Goal: Task Accomplishment & Management: Complete application form

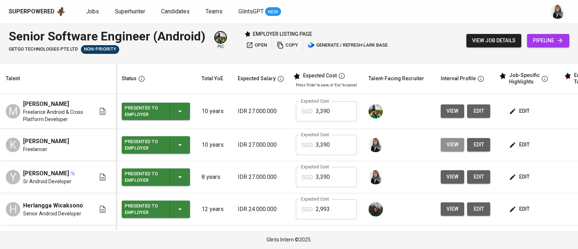
click at [447, 149] on span "view" at bounding box center [453, 144] width 12 height 9
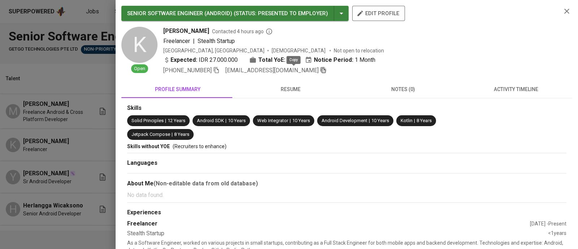
click at [320, 72] on icon "button" at bounding box center [323, 70] width 7 height 7
click at [563, 8] on icon "button" at bounding box center [567, 11] width 9 height 9
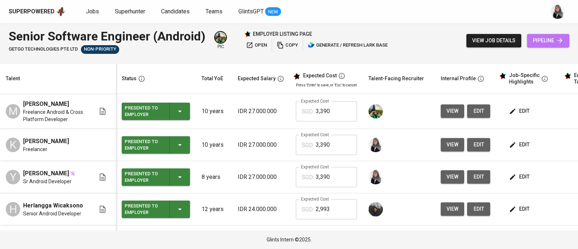
click at [551, 44] on span "pipeline" at bounding box center [548, 40] width 31 height 9
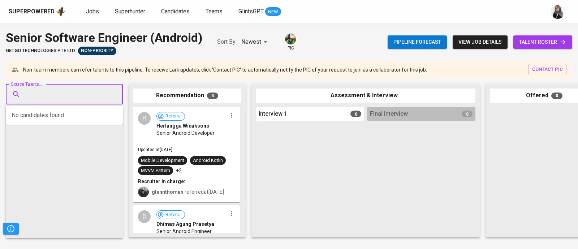
click at [43, 98] on input "Source Talents..." at bounding box center [61, 94] width 76 height 14
paste input "krisnadibyo@gmail.com"
type input "krisnadibyo@gmail.com"
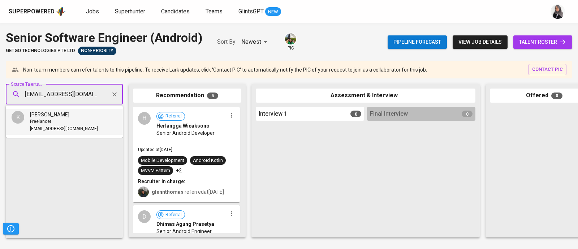
click at [47, 117] on span "Krisna Dibyo" at bounding box center [49, 114] width 39 height 7
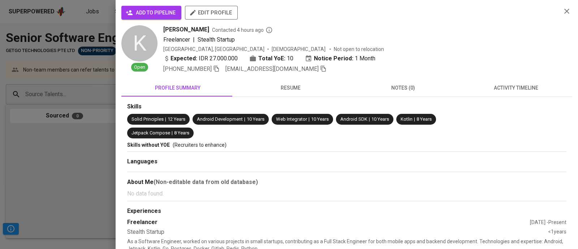
click at [136, 13] on span "add to pipeline" at bounding box center [151, 12] width 48 height 9
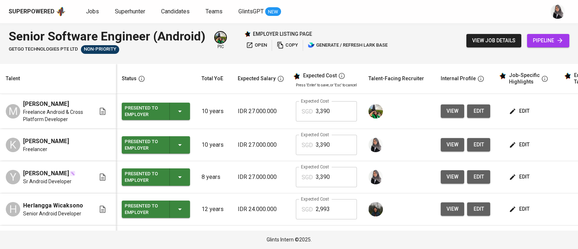
scroll to position [13, 0]
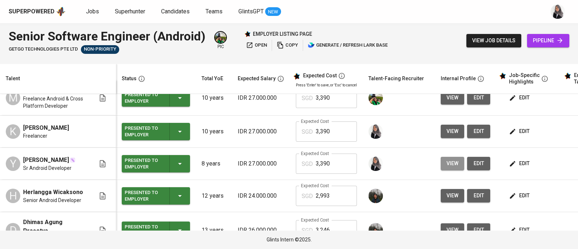
click at [447, 167] on span "view" at bounding box center [453, 163] width 12 height 9
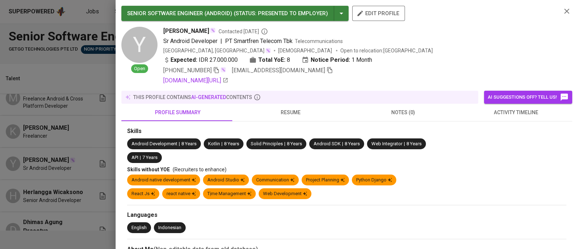
click at [327, 69] on icon "button" at bounding box center [330, 70] width 7 height 7
click at [564, 11] on icon "button" at bounding box center [566, 11] width 5 height 5
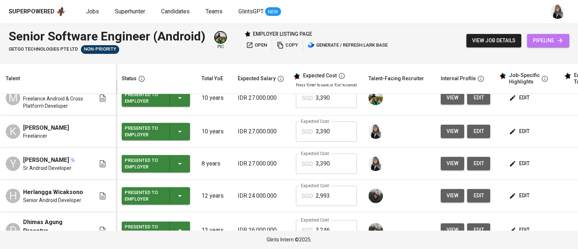
click at [541, 44] on span "pipeline" at bounding box center [548, 40] width 31 height 9
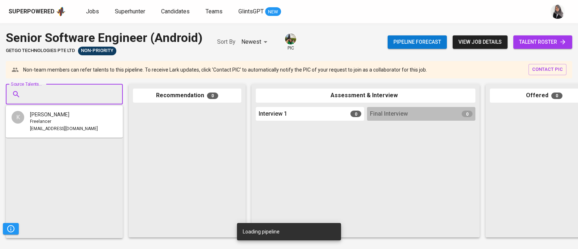
click at [79, 98] on input "Source Talents..." at bounding box center [61, 94] width 76 height 14
paste input "yedipcsebayang@gmail.com"
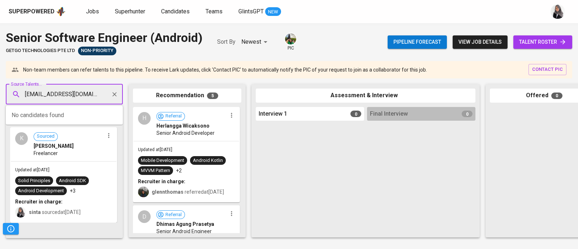
scroll to position [0, 1]
type input "yedipcsebayang@gmail.com"
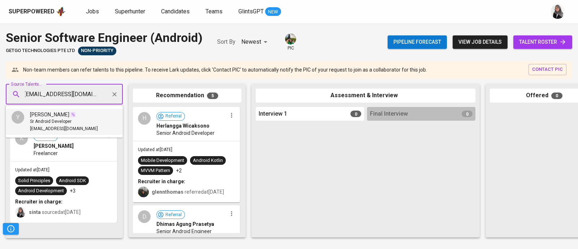
click at [43, 121] on span "Sr Android Developer" at bounding box center [51, 121] width 42 height 7
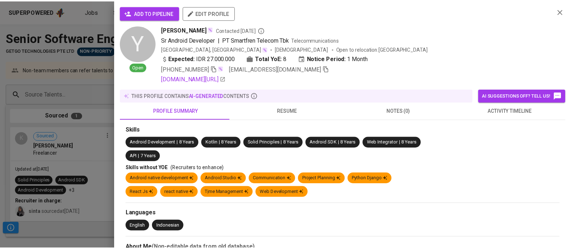
scroll to position [0, 0]
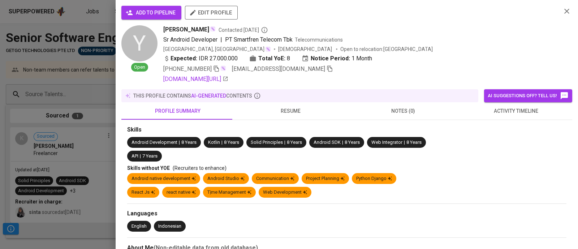
click at [157, 11] on span "add to pipeline" at bounding box center [151, 12] width 48 height 9
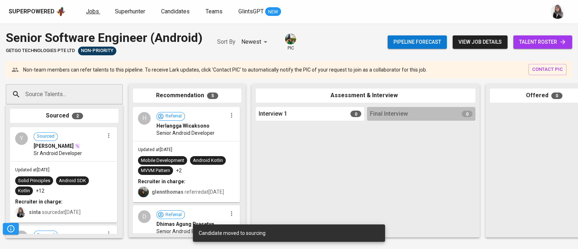
click at [90, 12] on span "Jobs" at bounding box center [92, 11] width 13 height 7
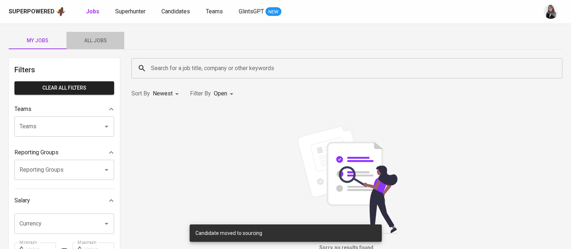
click at [95, 37] on span "All Jobs" at bounding box center [95, 40] width 49 height 9
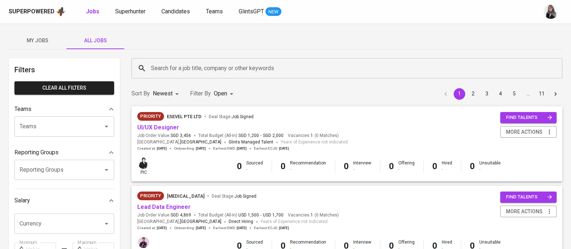
click at [65, 128] on input "Teams" at bounding box center [54, 127] width 73 height 14
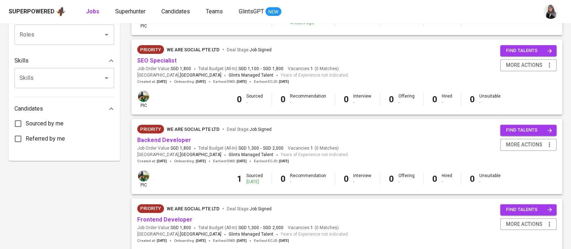
scroll to position [309, 0]
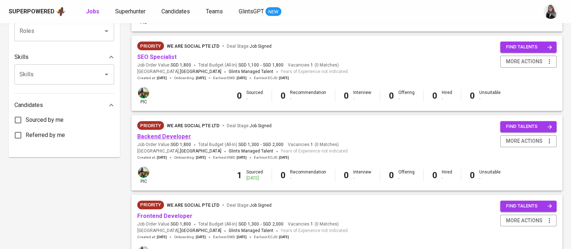
click at [165, 134] on link "Backend Developer" at bounding box center [164, 136] width 54 height 7
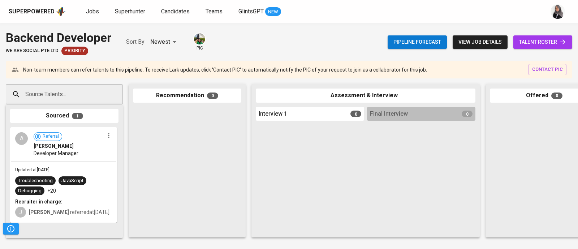
click at [528, 40] on span "talent roster" at bounding box center [542, 42] width 47 height 9
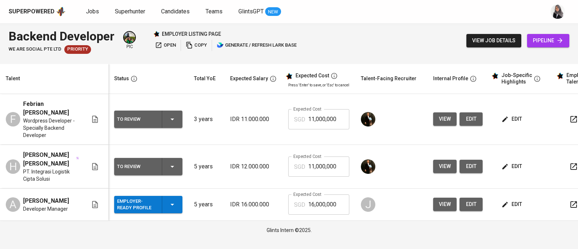
click at [425, 19] on div "Superpowered Jobs Superhunter Candidates Teams GlintsGPT NEW" at bounding box center [289, 11] width 578 height 23
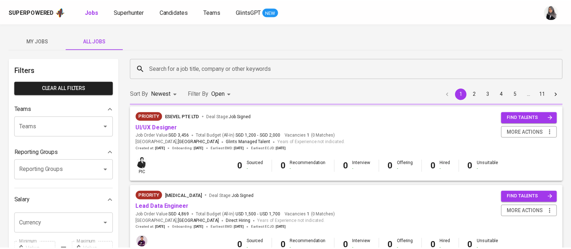
scroll to position [309, 0]
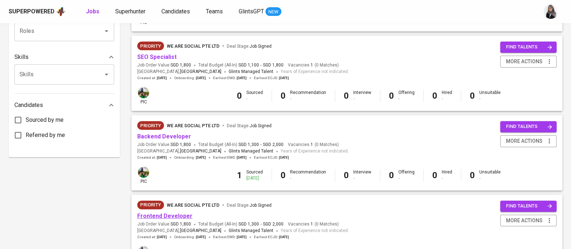
click at [166, 215] on link "Frontend Developer" at bounding box center [164, 215] width 55 height 7
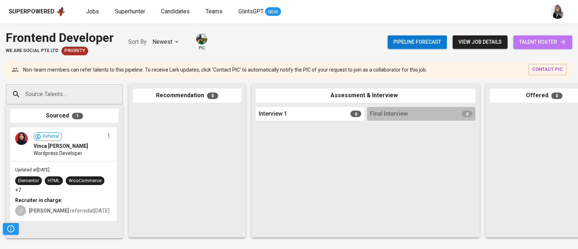
click at [535, 42] on span "talent roster" at bounding box center [542, 42] width 47 height 9
click at [395, 15] on div "Superpowered Jobs Superhunter Candidates Teams GlintsGPT NEW" at bounding box center [278, 11] width 538 height 11
click at [552, 39] on span "talent roster" at bounding box center [542, 42] width 47 height 9
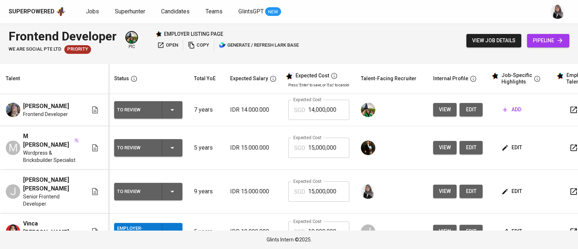
click at [542, 3] on div "Superpowered Jobs Superhunter Candidates Teams GlintsGPT NEW" at bounding box center [289, 11] width 578 height 23
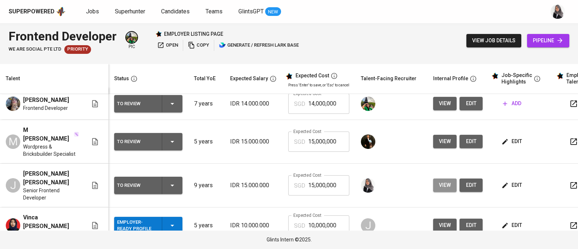
click at [444, 181] on span "view" at bounding box center [445, 185] width 12 height 9
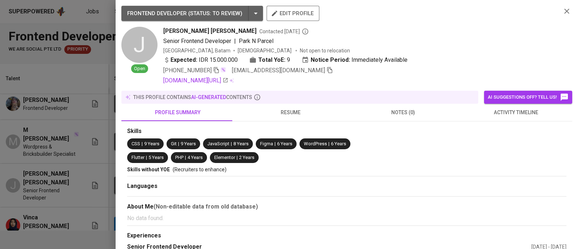
scroll to position [33, 0]
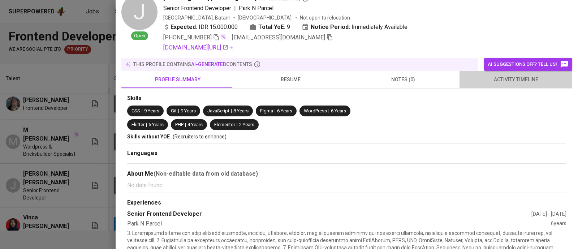
click at [523, 82] on span "activity timeline" at bounding box center [516, 79] width 104 height 9
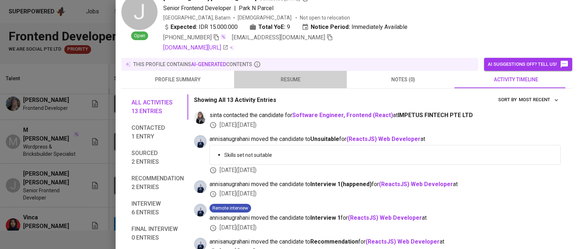
click at [300, 78] on span "resume" at bounding box center [290, 79] width 104 height 9
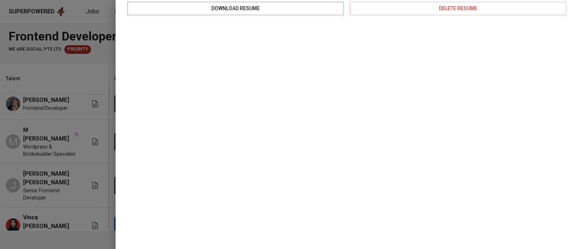
scroll to position [0, 0]
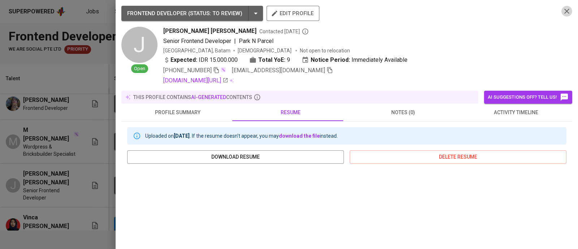
click at [563, 14] on icon "button" at bounding box center [567, 11] width 9 height 9
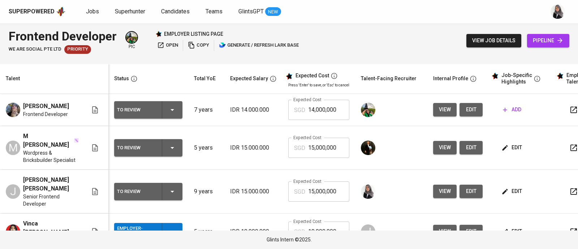
scroll to position [6, 0]
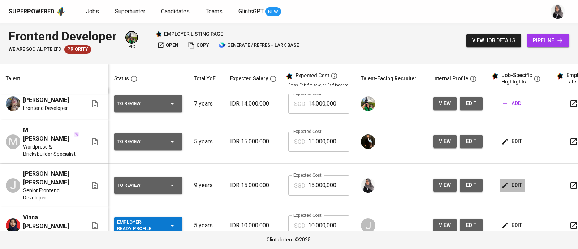
click at [512, 181] on span "edit" at bounding box center [512, 185] width 19 height 9
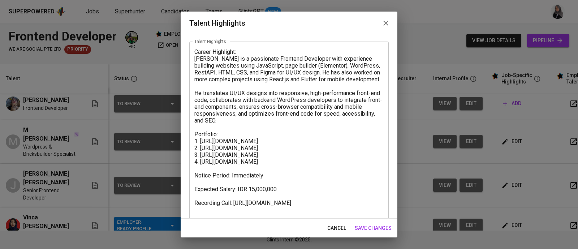
scroll to position [34, 0]
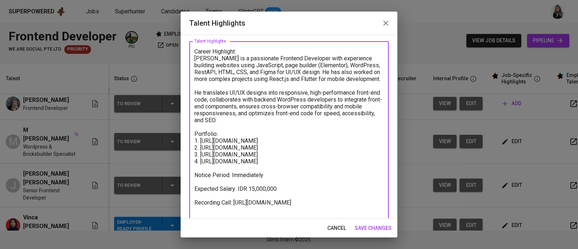
click at [279, 166] on textarea "Career Highlight: Julian is a passionate Frontend Developer with experience bui…" at bounding box center [288, 140] width 189 height 185
paste textarea "https://glints.sg.larksuite.com/file/CoMvbgmhkoH63txpa75lWBiugZ0?from=from_copy…"
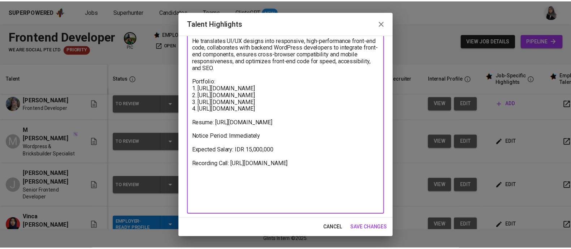
scroll to position [89, 0]
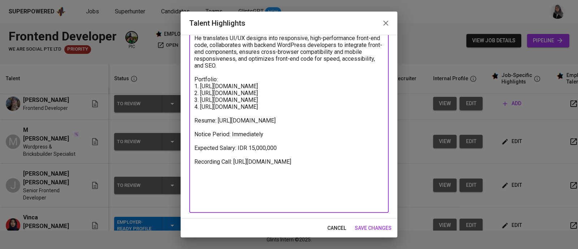
type textarea "Career Highlight: Julian is a passionate Frontend Developer with experience bui…"
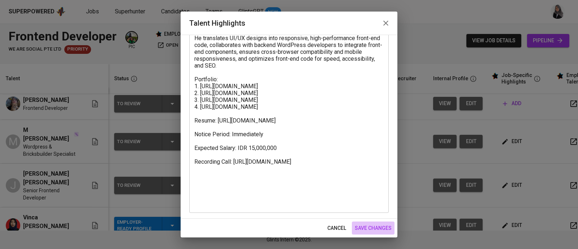
click at [370, 222] on button "save changes" at bounding box center [373, 227] width 43 height 13
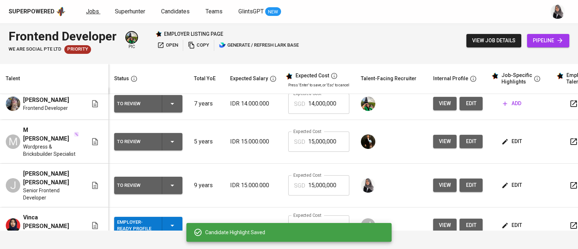
click at [91, 10] on span "Jobs" at bounding box center [92, 11] width 13 height 7
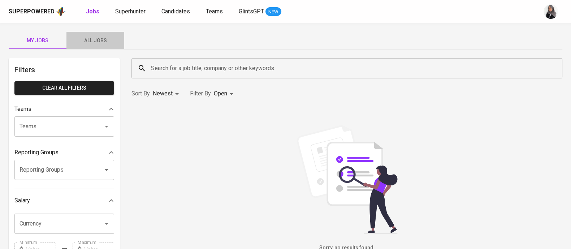
click at [101, 34] on button "All Jobs" at bounding box center [95, 40] width 58 height 17
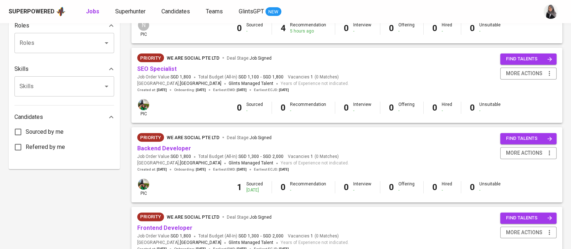
scroll to position [294, 0]
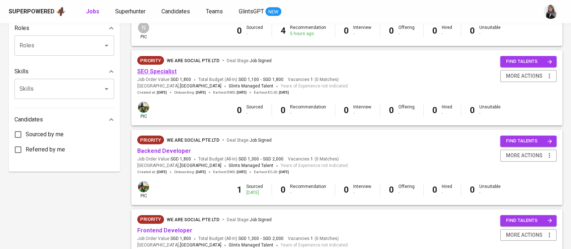
click at [167, 72] on link "SEO Specialist" at bounding box center [156, 71] width 39 height 7
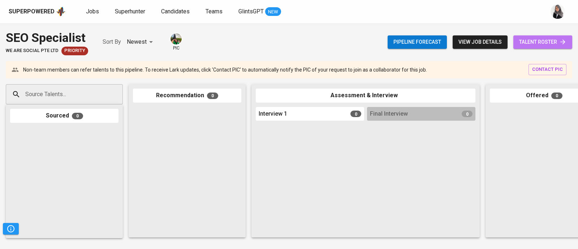
click at [548, 40] on span "talent roster" at bounding box center [542, 42] width 47 height 9
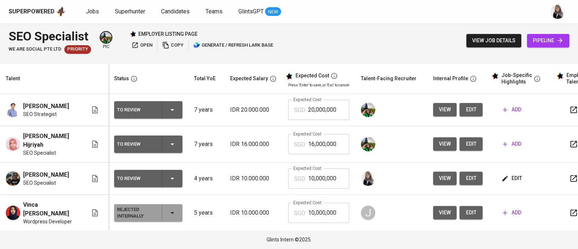
click at [406, 36] on div "SEO Specialist We Are Social Pte Ltd Priority pic employer listing page open co…" at bounding box center [289, 40] width 578 height 35
click at [445, 174] on span "view" at bounding box center [445, 178] width 12 height 9
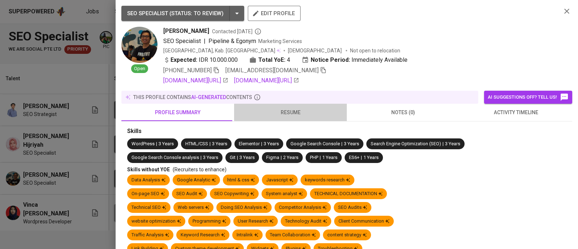
click at [293, 114] on span "resume" at bounding box center [290, 112] width 104 height 9
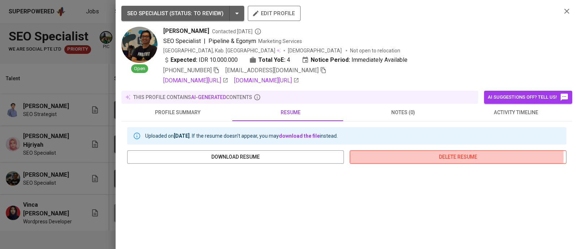
click at [434, 156] on span "delete resume" at bounding box center [458, 156] width 205 height 9
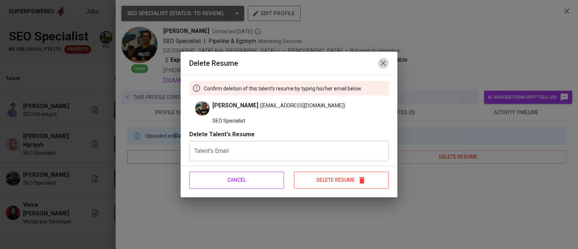
click at [383, 62] on icon "button" at bounding box center [383, 63] width 9 height 9
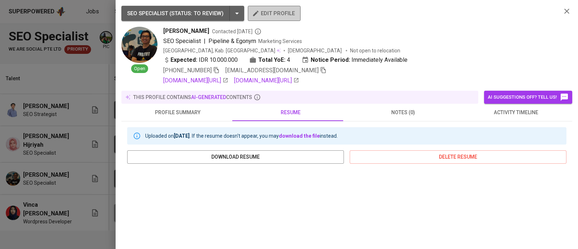
click at [267, 8] on button "edit profile" at bounding box center [274, 13] width 53 height 15
click at [429, 152] on button "delete resume" at bounding box center [458, 156] width 217 height 13
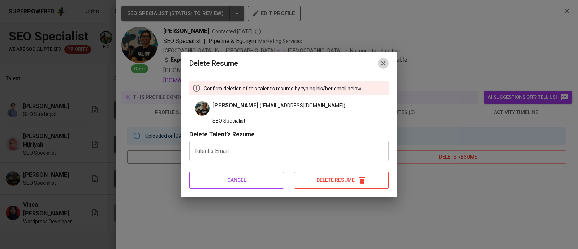
click at [380, 59] on icon "button" at bounding box center [383, 63] width 9 height 9
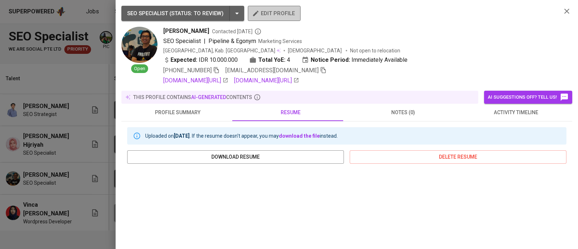
click at [276, 14] on span "edit profile" at bounding box center [274, 13] width 41 height 9
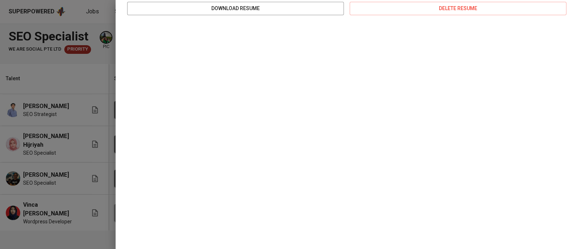
click at [91, 78] on div at bounding box center [289, 124] width 578 height 249
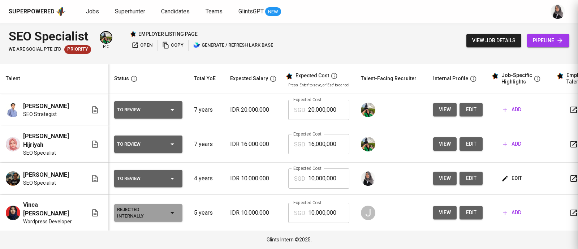
scroll to position [0, 0]
click at [447, 174] on span "view" at bounding box center [445, 178] width 12 height 9
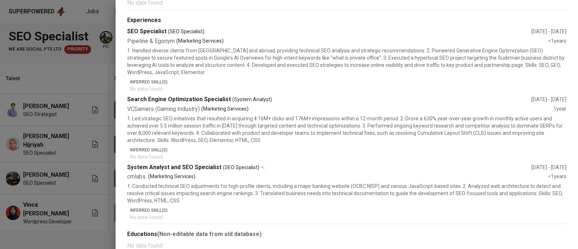
scroll to position [327, 0]
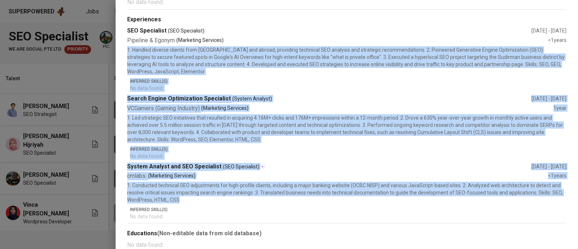
drag, startPoint x: 127, startPoint y: 50, endPoint x: 261, endPoint y: 201, distance: 202.2
click at [261, 201] on section "Experiences SEO Specialist (SEO Specialist) Sep 2024 - Jun 2025 Pipeline & Egon…" at bounding box center [346, 118] width 439 height 205
copy section "1. Handled diverse clients from Indonesia and abroad, providing technical SEO a…"
click at [431, 52] on p "1. Handled diverse clients from [GEOGRAPHIC_DATA] and abroad, providing technic…" at bounding box center [346, 60] width 439 height 29
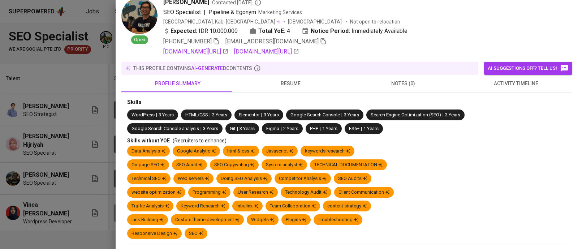
scroll to position [0, 0]
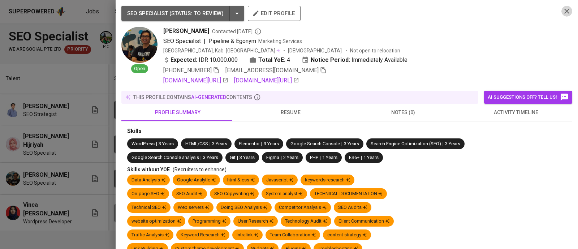
click at [564, 12] on icon "button" at bounding box center [566, 11] width 5 height 5
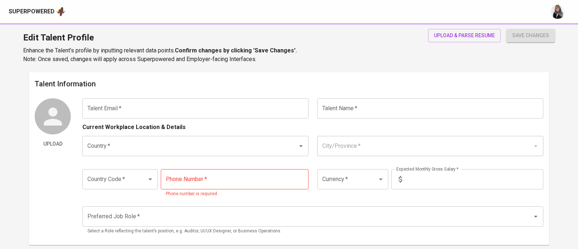
type input "[EMAIL_ADDRESS][DOMAIN_NAME]"
type input "[PERSON_NAME]"
type input "[GEOGRAPHIC_DATA]"
type input "Kab. [GEOGRAPHIC_DATA], [GEOGRAPHIC_DATA]"
type input "+62"
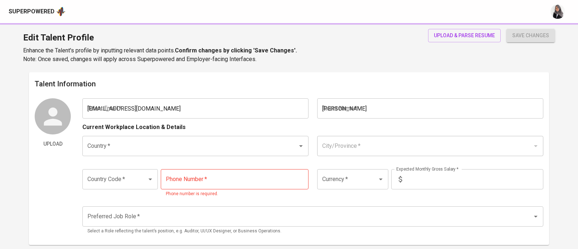
type input "[PHONE_NUMBER]"
type input "IDR"
type input "SEO Specialist"
radio input "true"
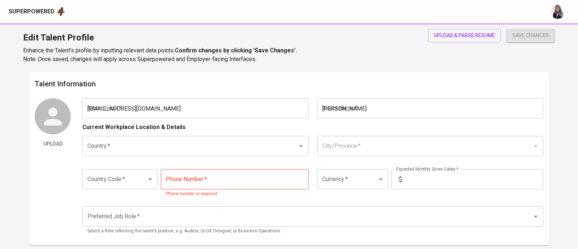
type input "4"
type input "Immediately Available"
type input "[URL][DOMAIN_NAME]"
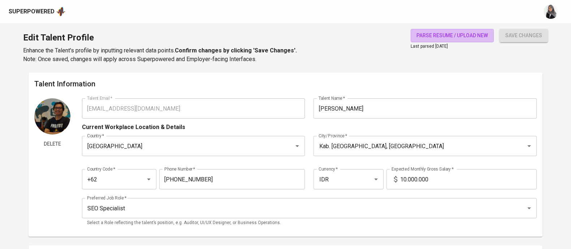
click at [444, 35] on span "parse resume / upload new" at bounding box center [453, 35] width 72 height 9
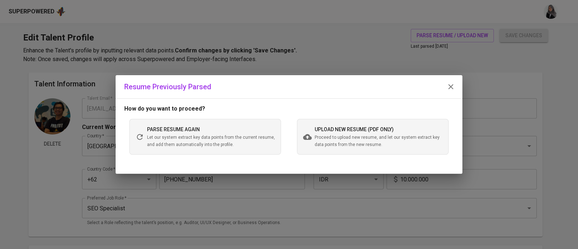
click at [358, 139] on span "Proceed to upload new resume, and let our system extract key data points from t…" at bounding box center [379, 141] width 128 height 14
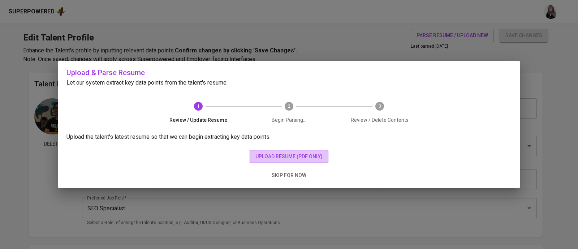
click at [268, 156] on span "upload resume (pdf only)" at bounding box center [288, 156] width 67 height 9
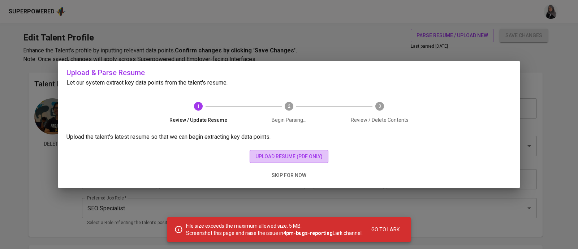
click at [298, 155] on span "upload resume (pdf only)" at bounding box center [288, 156] width 67 height 9
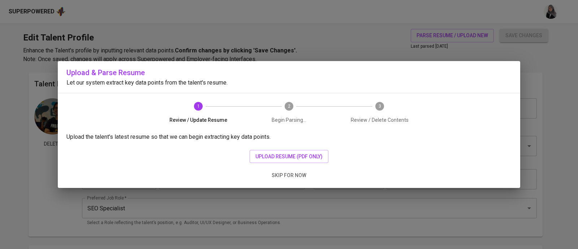
click at [323, 35] on div "Upload & Parse Resume Let our system extract key data points from the talent's …" at bounding box center [289, 124] width 578 height 249
click at [286, 172] on span "skip for now" at bounding box center [289, 175] width 35 height 9
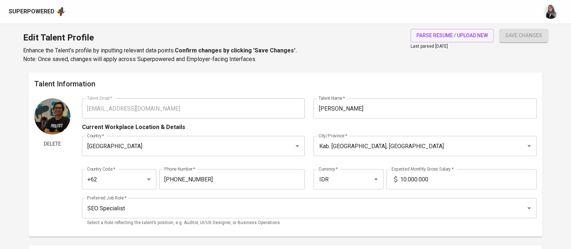
click at [389, 46] on div "Edit Talent Profile Enhance the Talent's profile by inputting relevant data poi…" at bounding box center [285, 47] width 571 height 49
click at [378, 17] on div "Superpowered" at bounding box center [285, 11] width 571 height 23
click at [387, 37] on div "Edit Talent Profile Enhance the Talent's profile by inputting relevant data poi…" at bounding box center [285, 47] width 571 height 49
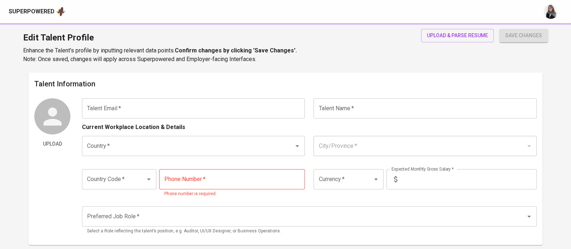
type input "[EMAIL_ADDRESS][DOMAIN_NAME]"
type input "[PERSON_NAME]"
type input "[GEOGRAPHIC_DATA]"
type input "Kab. [GEOGRAPHIC_DATA], [GEOGRAPHIC_DATA]"
type input "+62"
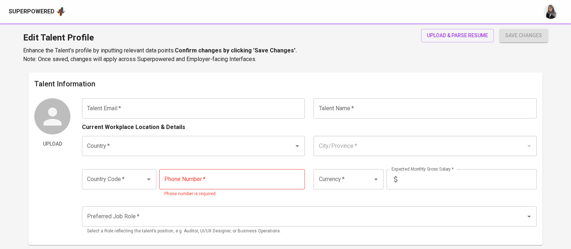
type input "[PHONE_NUMBER]"
type input "IDR"
type input "SEO Specialist"
radio input "true"
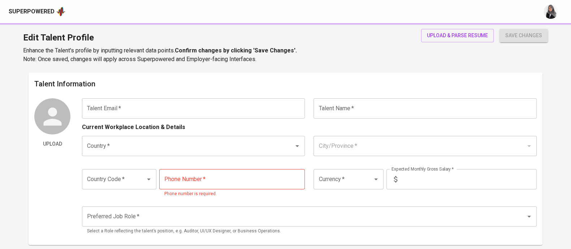
type input "4"
type input "Immediately Available"
type input "[URL][DOMAIN_NAME]"
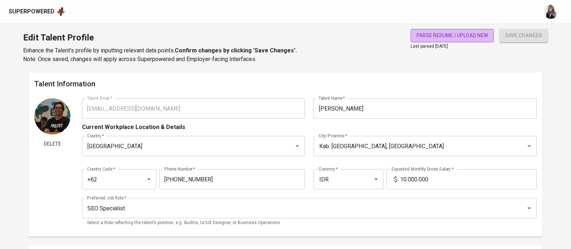
click at [436, 38] on span "parse resume / upload new" at bounding box center [453, 35] width 72 height 9
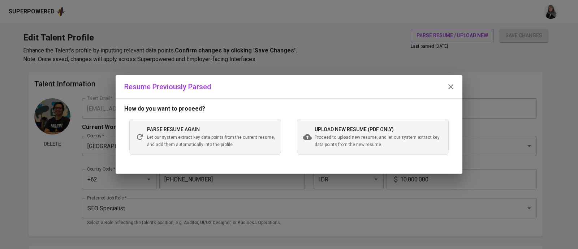
click at [334, 125] on div "upload new resume (pdf only) Proceed to upload new resume, and let our system e…" at bounding box center [379, 136] width 128 height 23
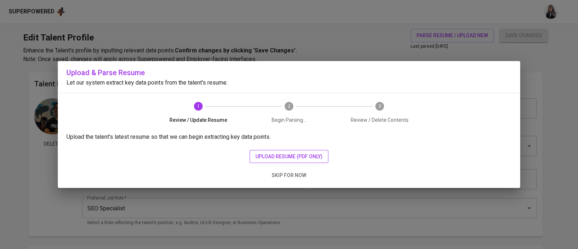
click at [271, 155] on span "upload resume (pdf only)" at bounding box center [288, 156] width 67 height 9
click at [285, 155] on span "upload resume (pdf only)" at bounding box center [288, 156] width 67 height 9
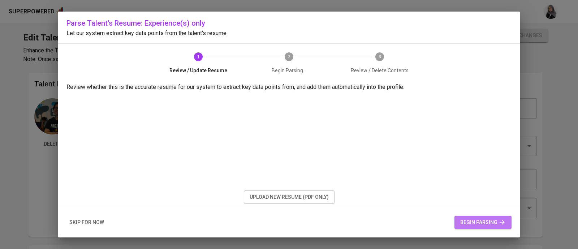
click at [474, 225] on span "begin parsing" at bounding box center [483, 222] width 46 height 9
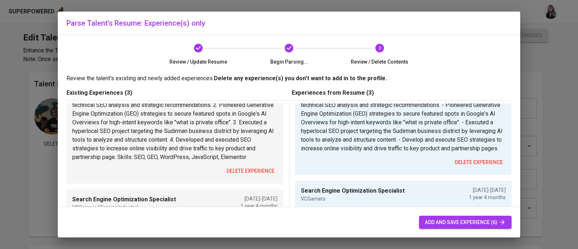
scroll to position [61, 0]
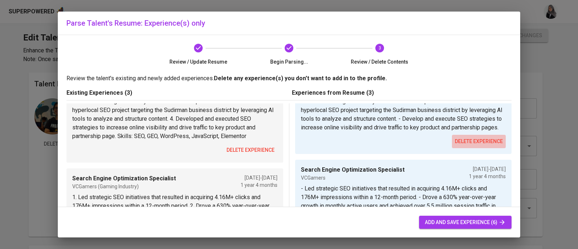
click at [477, 146] on span "delete experience" at bounding box center [479, 141] width 48 height 9
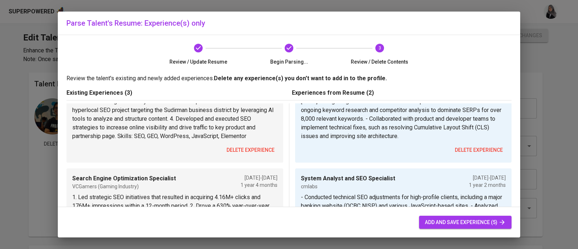
scroll to position [80, 0]
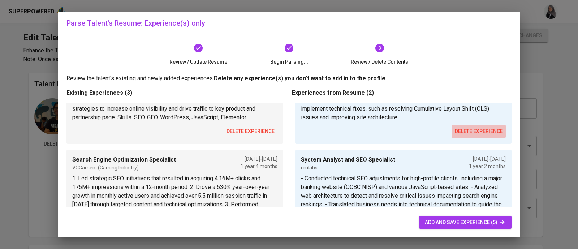
click at [471, 125] on button "delete experience" at bounding box center [479, 131] width 54 height 13
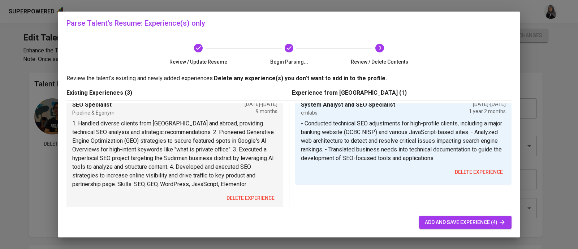
scroll to position [13, 0]
click at [463, 177] on span "delete experience" at bounding box center [479, 172] width 48 height 9
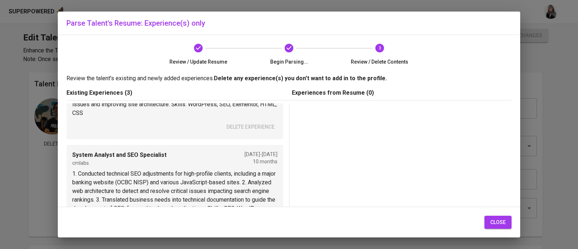
scroll to position [219, 0]
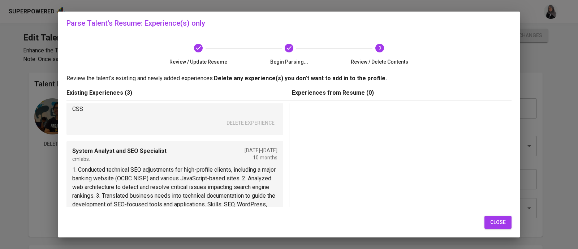
click at [497, 219] on span "close" at bounding box center [498, 222] width 16 height 9
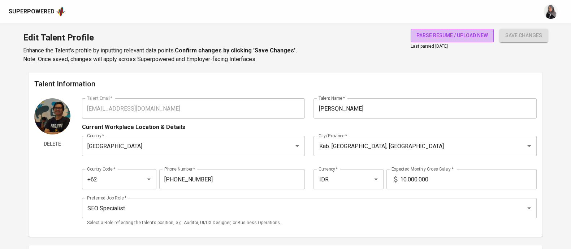
click at [435, 32] on span "parse resume / upload new" at bounding box center [453, 35] width 72 height 9
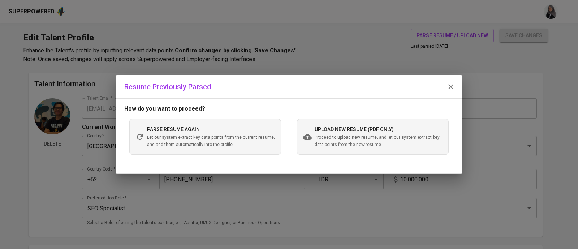
click at [330, 134] on span "Proceed to upload new resume, and let our system extract key data points from t…" at bounding box center [379, 141] width 128 height 14
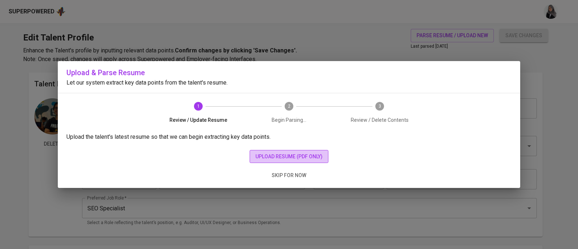
click at [294, 152] on span "upload resume (pdf only)" at bounding box center [288, 156] width 67 height 9
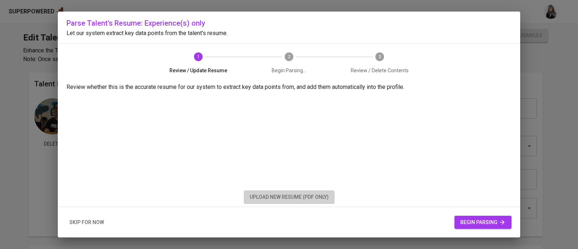
click at [322, 200] on span "upload new resume (pdf only)" at bounding box center [289, 197] width 79 height 9
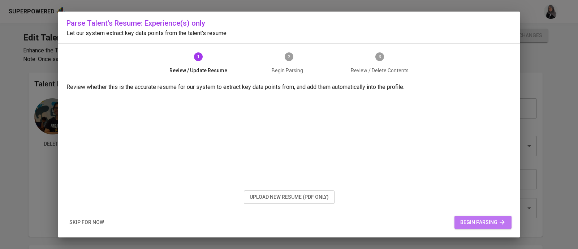
click at [475, 221] on span "begin parsing" at bounding box center [483, 222] width 46 height 9
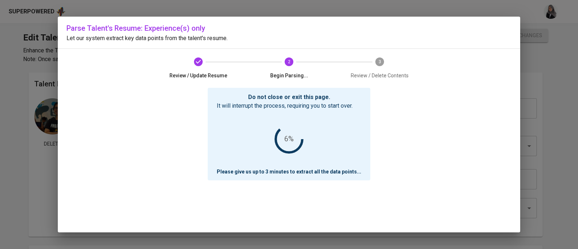
click at [383, 49] on div "Review / Update Resume 2 Begin Parsing... 3 Review / Delete Contents" at bounding box center [289, 68] width 289 height 39
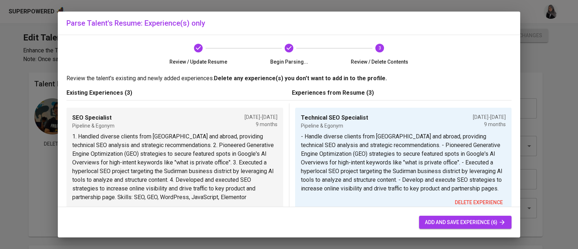
scroll to position [58, 0]
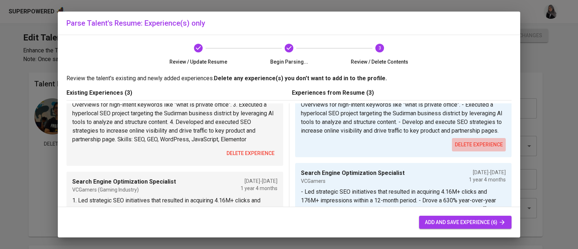
click at [474, 148] on button "delete experience" at bounding box center [479, 144] width 54 height 13
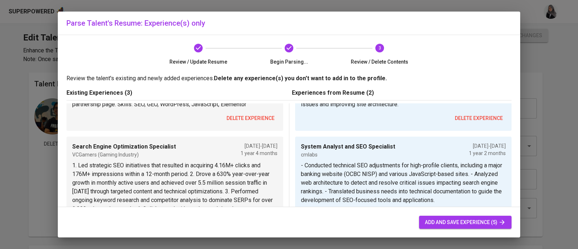
scroll to position [92, 0]
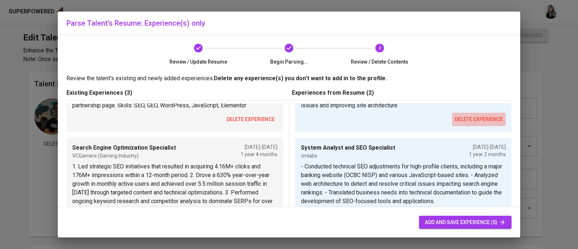
click at [461, 117] on span "delete experience" at bounding box center [479, 119] width 48 height 9
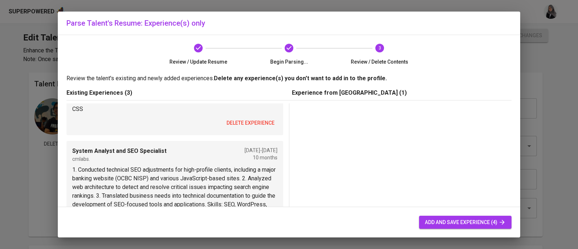
scroll to position [41, 0]
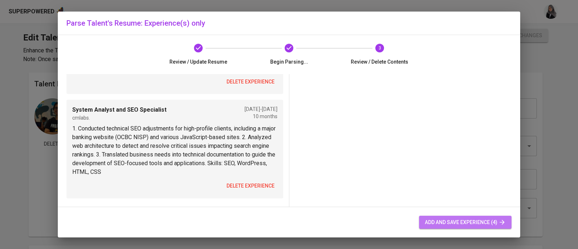
click at [446, 220] on span "add and save experience (4)" at bounding box center [465, 222] width 81 height 9
type input "cmlabs"
type input "07/01/2021"
type textarea "- Conducted technical SEO adjustments for high-profile clients, including a maj…"
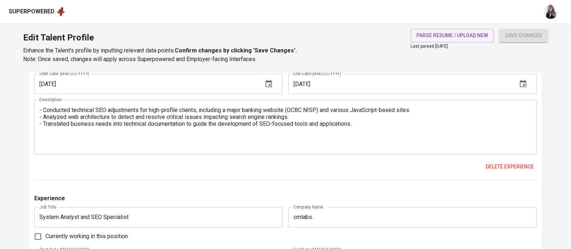
scroll to position [1116, 0]
click at [522, 165] on span "Delete experience" at bounding box center [510, 167] width 48 height 9
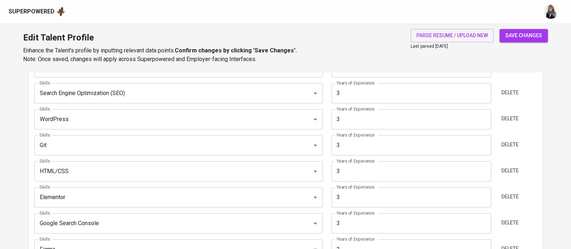
scroll to position [0, 0]
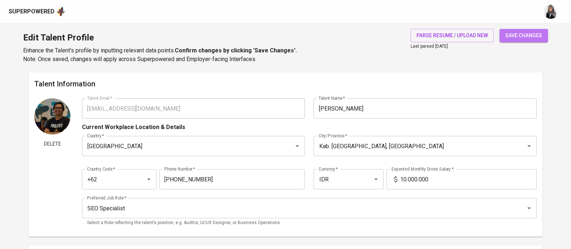
click at [513, 37] on span "save changes" at bounding box center [523, 35] width 37 height 9
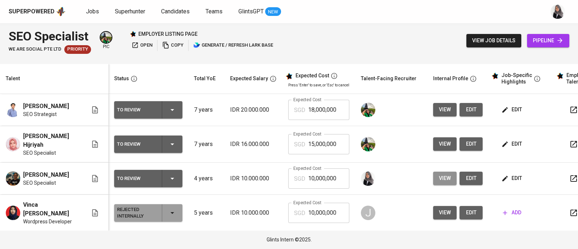
click at [445, 177] on span "view" at bounding box center [445, 178] width 12 height 9
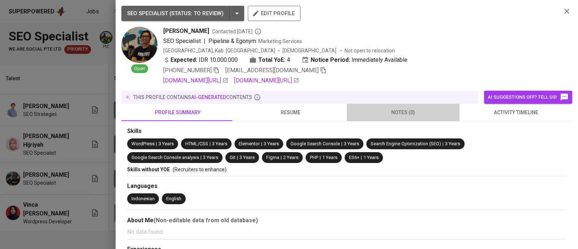
click at [403, 111] on span "notes (0)" at bounding box center [403, 112] width 104 height 9
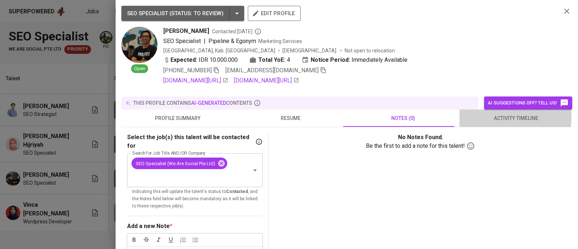
click at [487, 117] on span "activity timeline" at bounding box center [516, 118] width 104 height 9
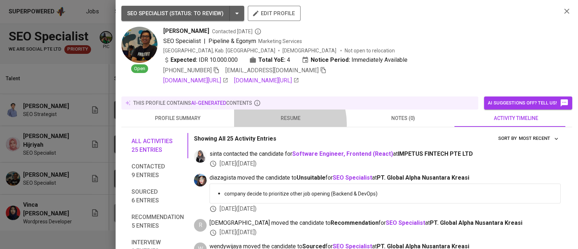
click at [280, 118] on button "resume" at bounding box center [290, 117] width 113 height 17
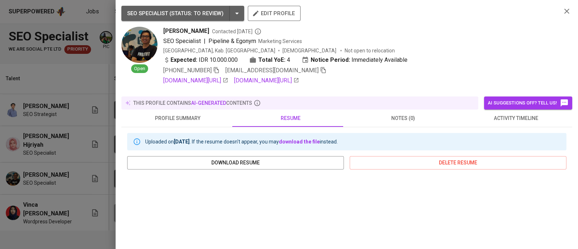
click at [563, 10] on icon "button" at bounding box center [567, 11] width 9 height 9
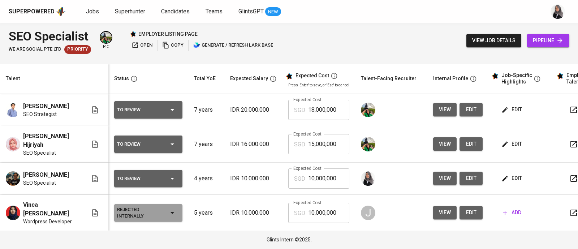
click at [390, 28] on div "SEO Specialist We Are Social Pte Ltd Priority pic employer listing page open co…" at bounding box center [289, 40] width 578 height 35
click at [403, 40] on div "SEO Specialist We Are Social Pte Ltd Priority pic employer listing page open co…" at bounding box center [289, 40] width 578 height 35
click at [373, 8] on div "Superpowered Jobs Superhunter Candidates Teams GlintsGPT NEW" at bounding box center [278, 11] width 538 height 11
click at [121, 145] on div "To Review" at bounding box center [136, 143] width 39 height 9
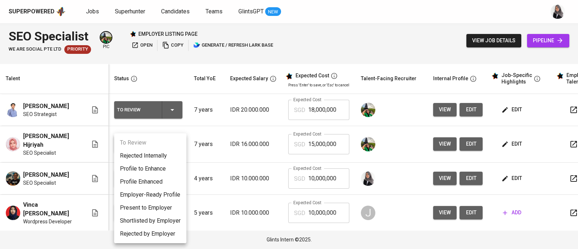
click at [399, 18] on div at bounding box center [289, 124] width 578 height 249
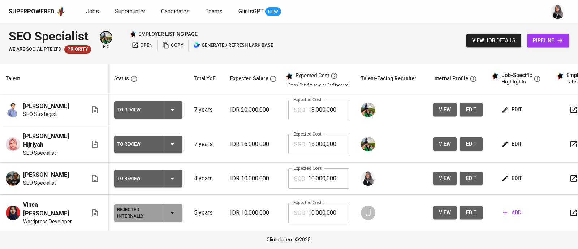
click at [516, 174] on span "edit" at bounding box center [512, 178] width 19 height 9
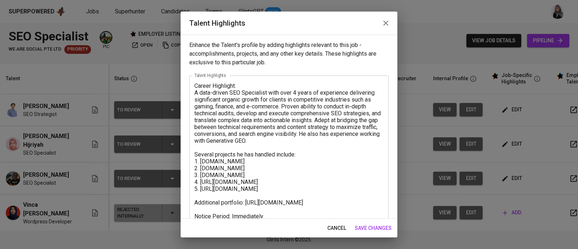
click at [385, 24] on icon "button" at bounding box center [386, 23] width 9 height 9
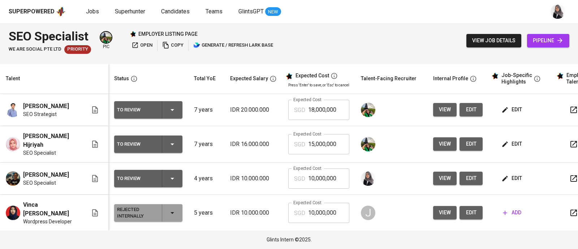
click at [416, 39] on div "SEO Specialist We Are Social Pte Ltd Priority pic employer listing page open co…" at bounding box center [289, 40] width 578 height 35
click at [401, 21] on div "Superpowered Jobs Superhunter Candidates Teams GlintsGPT NEW" at bounding box center [289, 11] width 578 height 23
click at [416, 21] on div "Superpowered Jobs Superhunter Candidates Teams GlintsGPT NEW" at bounding box center [289, 11] width 578 height 23
drag, startPoint x: 387, startPoint y: 14, endPoint x: 434, endPoint y: 66, distance: 70.1
click at [387, 14] on div "Superpowered Jobs Superhunter Candidates Teams GlintsGPT NEW" at bounding box center [278, 11] width 538 height 11
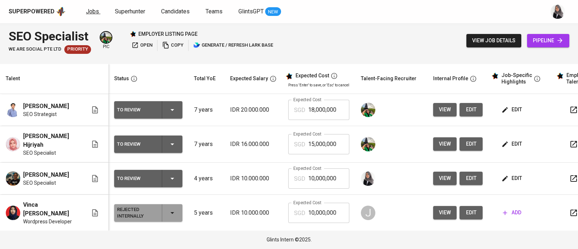
click at [90, 15] on link "Jobs" at bounding box center [93, 11] width 14 height 9
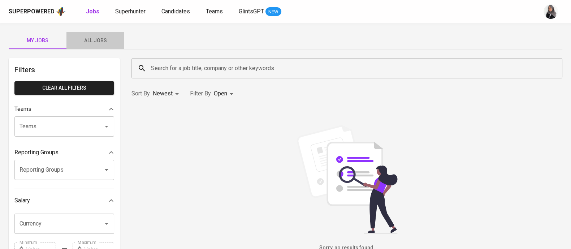
click at [98, 37] on span "All Jobs" at bounding box center [95, 40] width 49 height 9
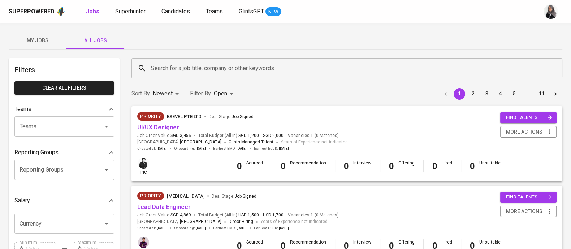
click at [196, 64] on input "Search for a job title, company or other keywords" at bounding box center [348, 68] width 399 height 14
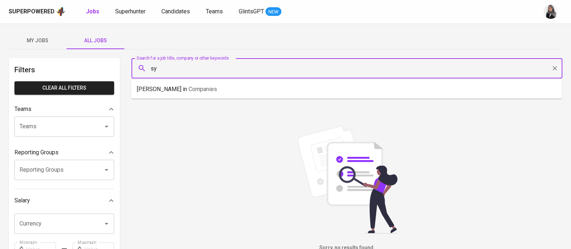
type input "s"
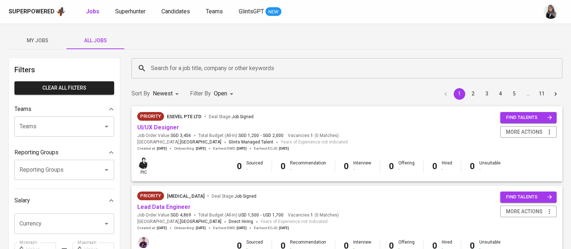
click at [178, 39] on div "My Jobs All Jobs" at bounding box center [286, 40] width 554 height 17
click at [168, 66] on input "Search for a job title, company or other keywords" at bounding box center [348, 68] width 399 height 14
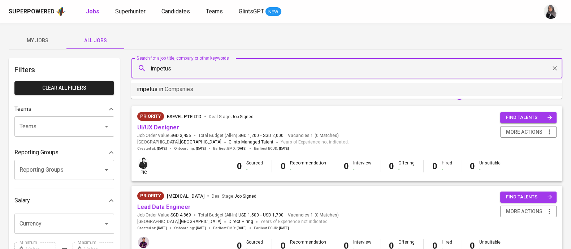
click at [184, 86] on span "Companies" at bounding box center [179, 89] width 29 height 7
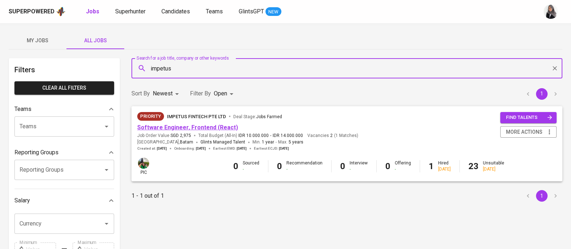
type input "impetus"
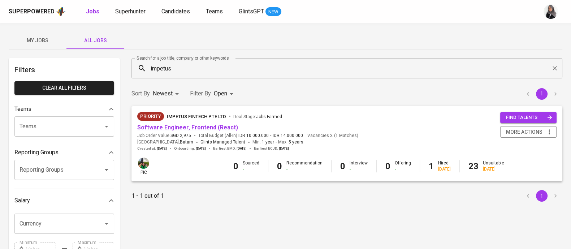
click at [202, 125] on link "Software Engineer, Frontend (React)" at bounding box center [187, 127] width 101 height 7
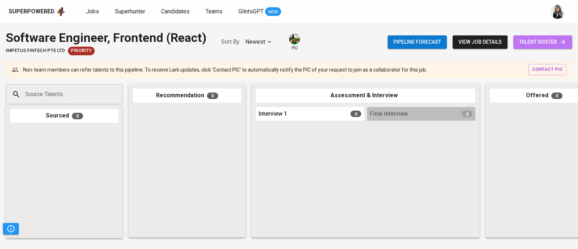
click at [538, 36] on link "talent roster" at bounding box center [542, 41] width 59 height 13
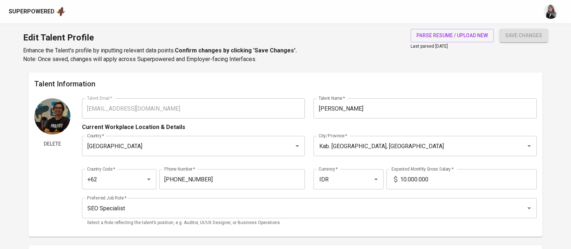
click at [32, 8] on div "Superpowered" at bounding box center [32, 12] width 46 height 8
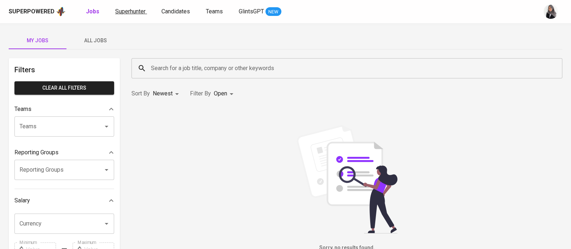
click at [118, 14] on span "Superhunter" at bounding box center [130, 11] width 30 height 7
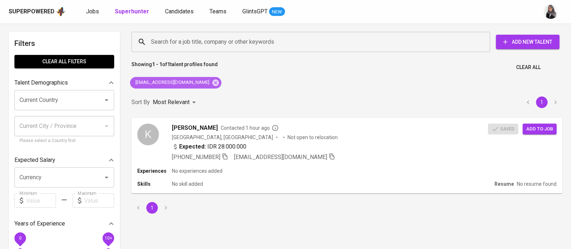
click at [212, 82] on icon at bounding box center [215, 82] width 7 height 7
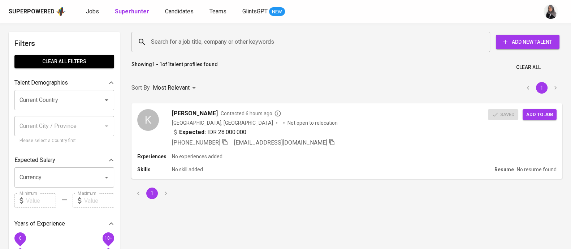
click at [201, 42] on input "Search for a job title, company or other keywords" at bounding box center [312, 42] width 327 height 14
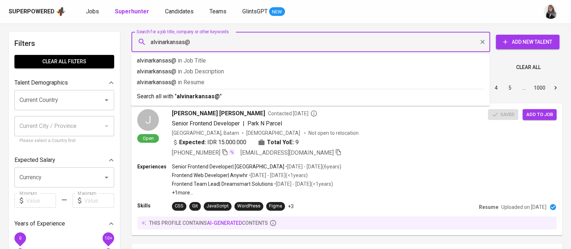
click at [231, 44] on input "alvinarkansas@" at bounding box center [312, 42] width 327 height 14
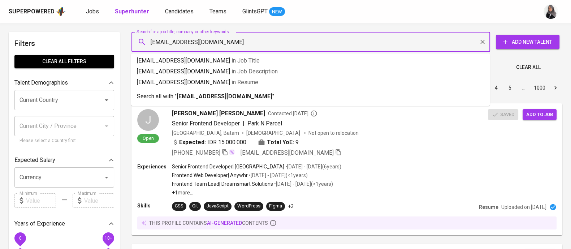
type input "alvinarkansas@gmail.com"
click at [253, 96] on p "Search all with " alvinarkansas@gmail.com "" at bounding box center [310, 96] width 347 height 9
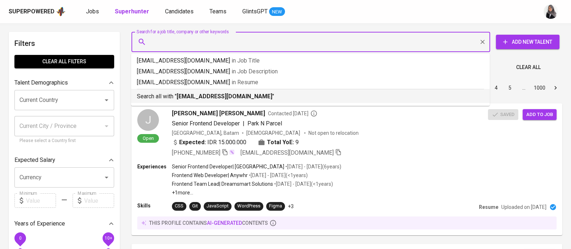
click at [253, 96] on div "Sort By Most Relevant MOST_RELEVANT 1 2 3 4 5 … 1000" at bounding box center [347, 88] width 440 height 22
click at [192, 95] on div "Most Relevant" at bounding box center [176, 87] width 46 height 13
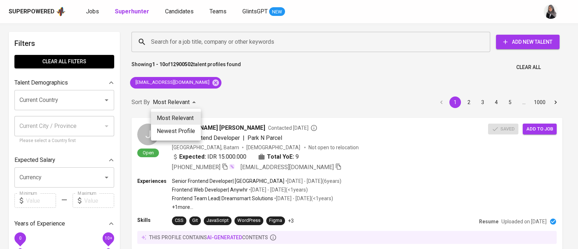
click at [239, 72] on div at bounding box center [289, 124] width 578 height 249
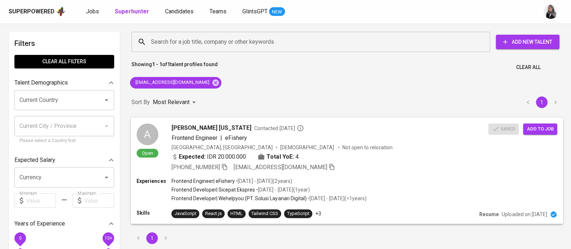
click at [378, 146] on div "Indonesia, Yogyakarta Male Not open to relocation" at bounding box center [330, 146] width 317 height 7
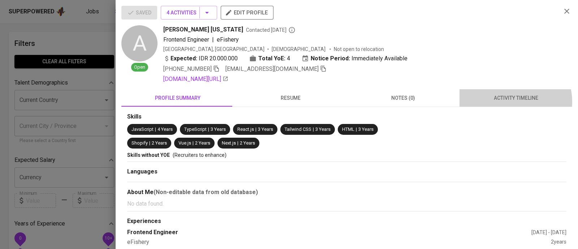
click at [506, 102] on span "activity timeline" at bounding box center [516, 98] width 104 height 9
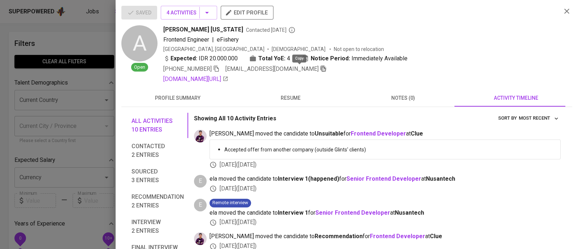
click at [320, 69] on icon "button" at bounding box center [323, 68] width 7 height 7
click at [563, 10] on icon "button" at bounding box center [567, 11] width 9 height 9
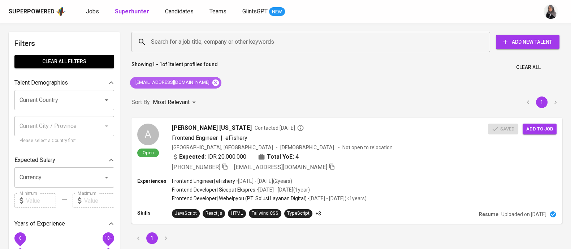
click at [212, 82] on icon at bounding box center [215, 82] width 7 height 7
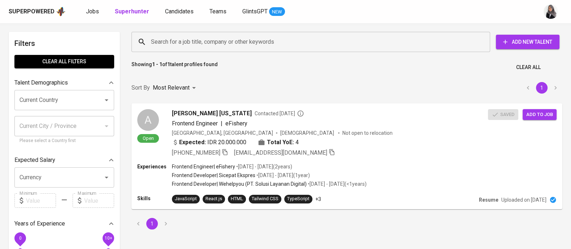
click at [180, 50] on div "Search for a job title, company or other keywords" at bounding box center [311, 42] width 359 height 20
paste input "[EMAIL_ADDRESS][DOMAIN_NAME]"
type input "[EMAIL_ADDRESS][DOMAIN_NAME]"
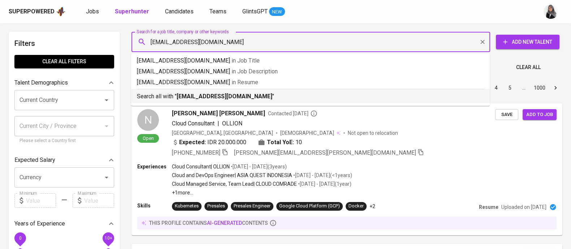
click at [246, 100] on p "Search all with " alvinarkansas@gmail.com "" at bounding box center [310, 96] width 347 height 9
click at [246, 99] on div "Sort By Most Relevant MOST_RELEVANT 1 2 3 4 5 … 1000" at bounding box center [347, 88] width 440 height 22
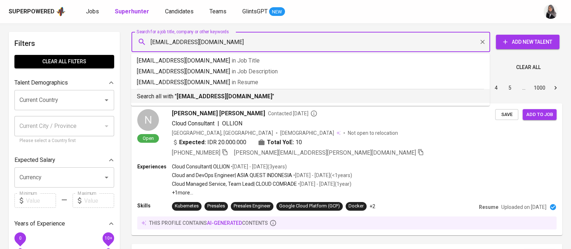
click at [246, 99] on div "Sort By Most Relevant MOST_RELEVANT 1 2 3 4 5 … 1000" at bounding box center [347, 88] width 440 height 22
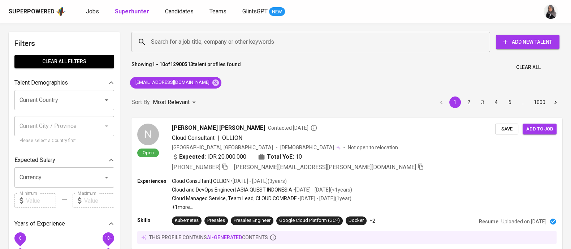
click at [266, 94] on div "Sort By Most Relevant MOST_RELEVANT 1 2 3 4 5 … 1000" at bounding box center [347, 102] width 440 height 22
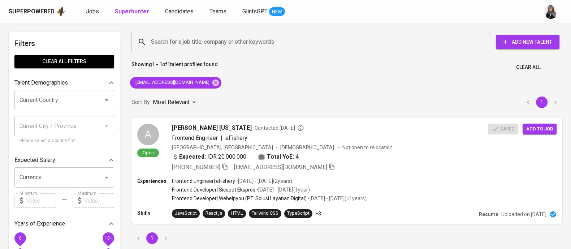
click at [165, 13] on span "Candidates" at bounding box center [179, 11] width 29 height 7
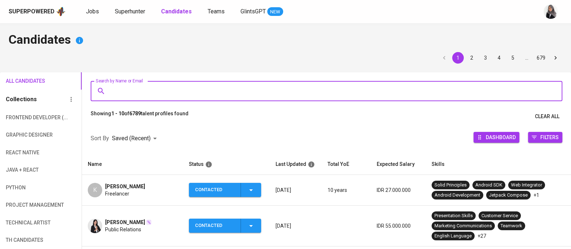
click at [212, 93] on input "Search by Name or Email" at bounding box center [328, 91] width 440 height 14
paste input "alvinarkansas@gmail.com"
type input "alvinarkansas@gmail.com"
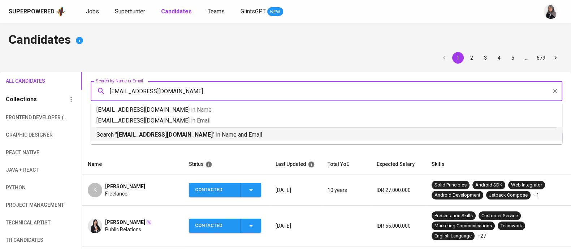
click at [220, 136] on p "Search " alvinarkansas@gmail.com " in Name and Email" at bounding box center [326, 134] width 460 height 9
click at [220, 123] on div at bounding box center [326, 123] width 489 height 0
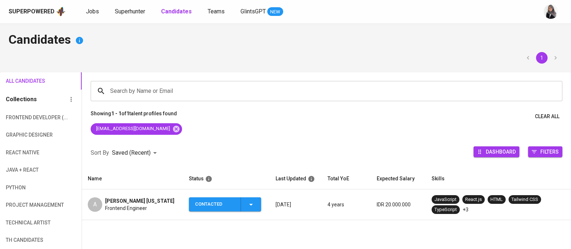
click at [388, 41] on h4 "Candidates" at bounding box center [286, 40] width 554 height 17
click at [257, 205] on span "Contacted" at bounding box center [225, 204] width 66 height 14
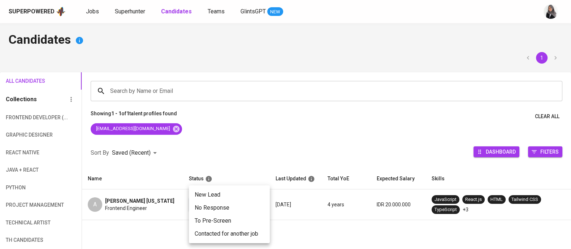
click at [238, 119] on div at bounding box center [285, 124] width 571 height 249
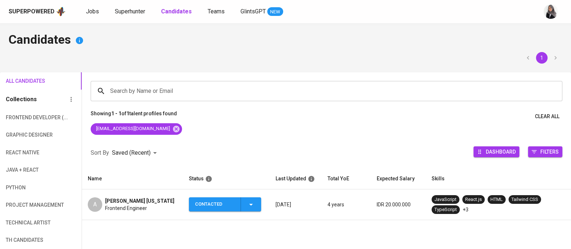
click at [132, 207] on span "Frontend Engineer" at bounding box center [126, 208] width 42 height 7
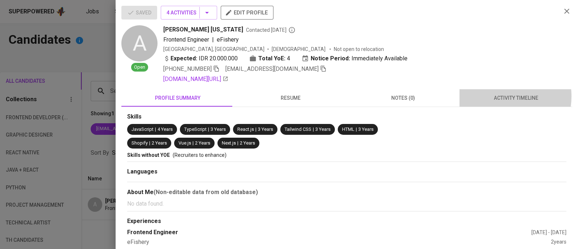
click at [494, 96] on span "activity timeline" at bounding box center [516, 98] width 104 height 9
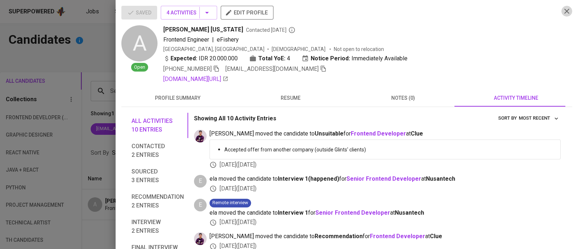
click at [563, 10] on icon "button" at bounding box center [567, 11] width 9 height 9
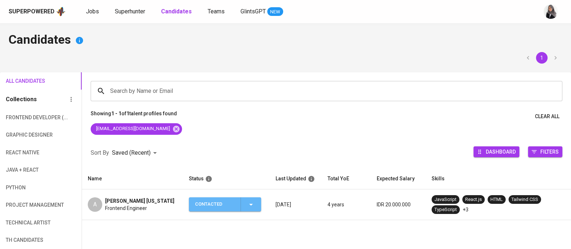
click at [252, 205] on icon "button" at bounding box center [251, 204] width 9 height 9
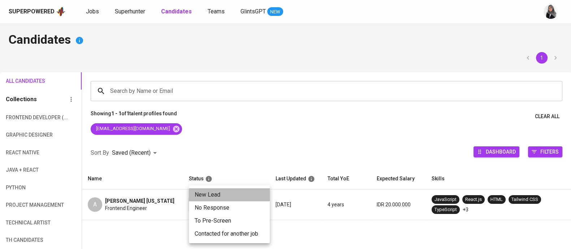
click at [222, 192] on li "New Lead" at bounding box center [229, 194] width 81 height 13
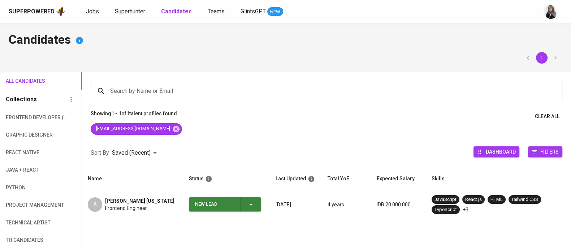
click at [248, 205] on icon "button" at bounding box center [251, 204] width 9 height 9
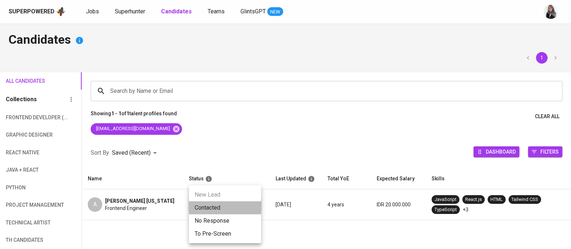
click at [219, 202] on li "Contacted" at bounding box center [225, 207] width 72 height 13
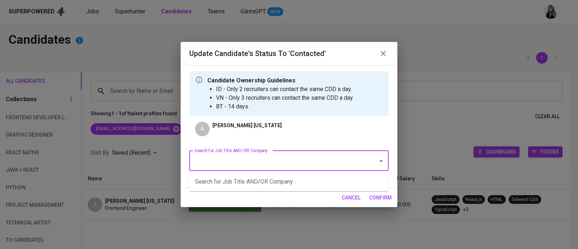
click at [268, 157] on input "Search for Job Title AND/OR Company" at bounding box center [279, 161] width 173 height 14
type input "s"
type input "i"
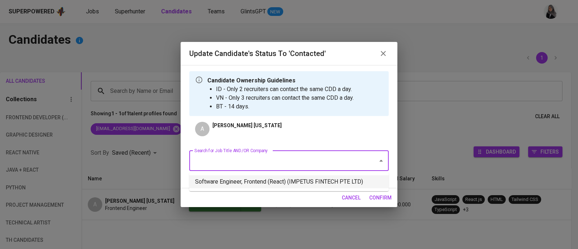
click at [355, 183] on li "Software Engineer, Frontend (React) (IMPETUS FINTECH PTE LTD)" at bounding box center [288, 181] width 199 height 13
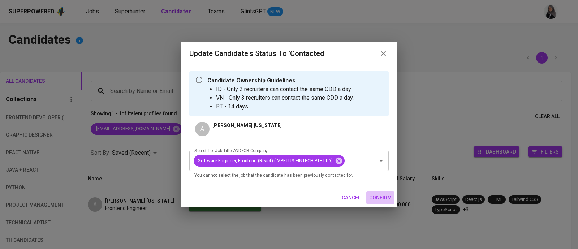
click at [380, 198] on span "confirm" at bounding box center [380, 197] width 22 height 9
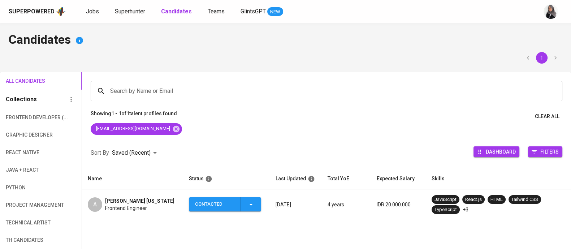
click at [119, 205] on span "Frontend Engineer" at bounding box center [126, 208] width 42 height 7
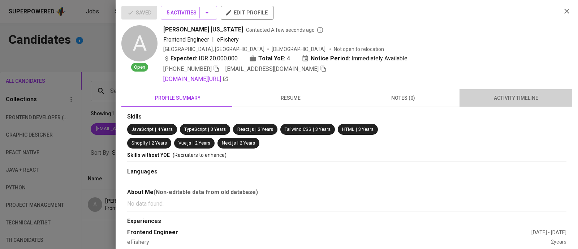
click at [526, 103] on button "activity timeline" at bounding box center [516, 97] width 113 height 17
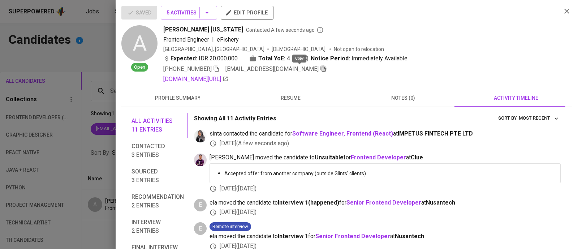
click at [320, 68] on icon "button" at bounding box center [323, 68] width 7 height 7
click at [563, 9] on icon "button" at bounding box center [567, 11] width 9 height 9
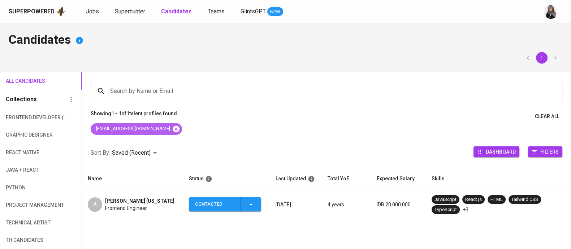
click at [173, 129] on icon at bounding box center [176, 128] width 7 height 7
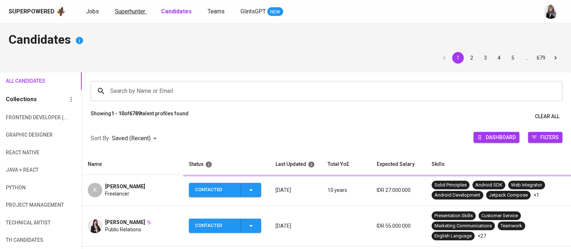
click at [130, 10] on span "Superhunter" at bounding box center [130, 11] width 30 height 7
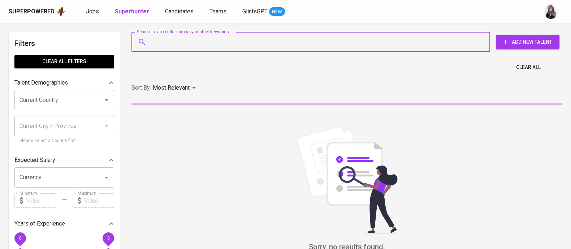
click at [215, 41] on input "Search for a job title, company or other keywords" at bounding box center [312, 42] width 327 height 14
paste input "alvinarkansas@gmail.com"
type input "alvinarkansas@gmail.com"
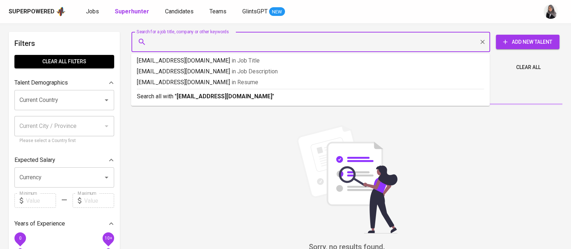
click at [258, 96] on div "Sort By Most Relevant MOST_RELEVANT" at bounding box center [347, 88] width 440 height 22
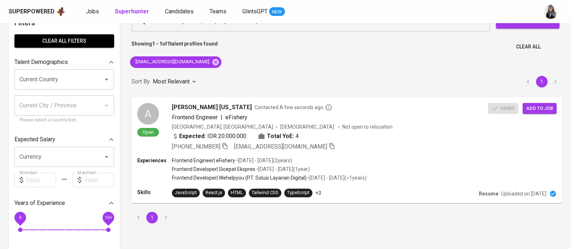
scroll to position [22, 0]
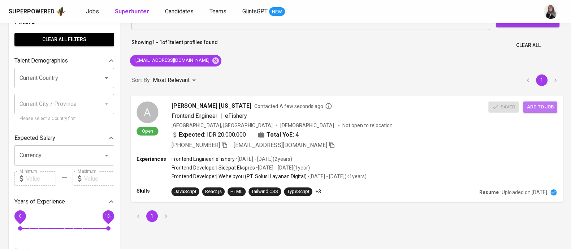
click at [537, 109] on span "Add to job" at bounding box center [540, 107] width 27 height 8
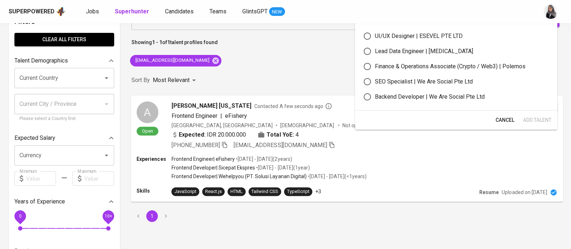
scroll to position [0, 0]
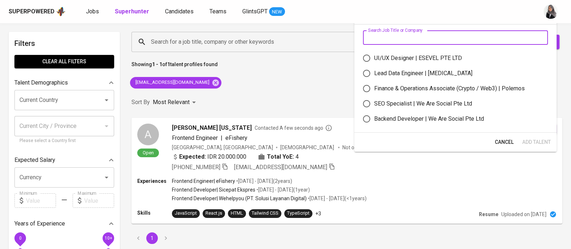
click at [401, 34] on input "text" at bounding box center [455, 37] width 185 height 14
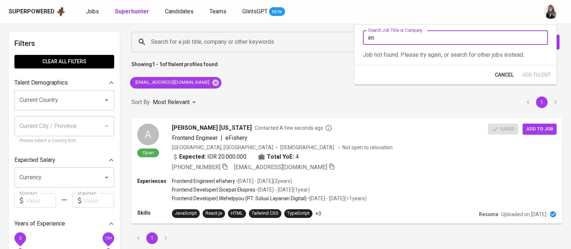
type input "i"
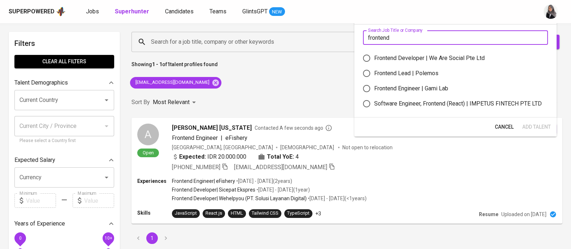
type input "frontend"
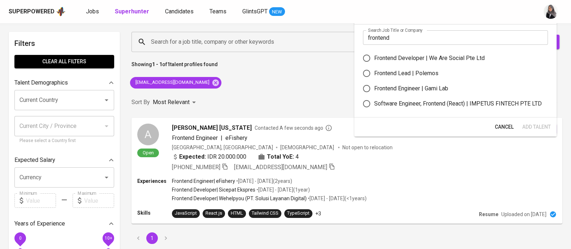
click at [462, 100] on div "Software Engineer, Frontend (React) | IMPETUS FINTECH PTE LTD" at bounding box center [458, 103] width 168 height 9
click at [374, 100] on input "Software Engineer, Frontend (React) | IMPETUS FINTECH PTE LTD" at bounding box center [366, 103] width 15 height 15
radio input "true"
click at [547, 131] on span "Add Talent" at bounding box center [536, 126] width 29 height 9
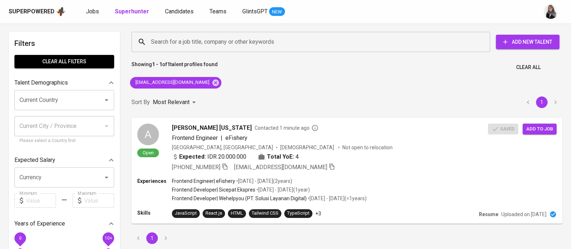
click at [330, 102] on div "Sort By Most Relevant MOST_RELEVANT 1" at bounding box center [347, 102] width 440 height 22
click at [212, 79] on icon at bounding box center [216, 83] width 8 height 8
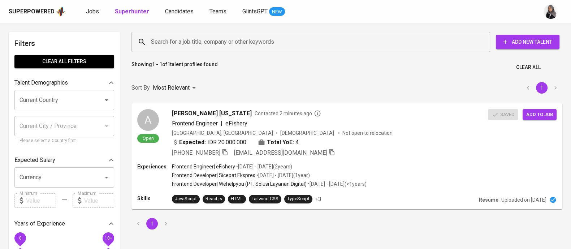
click at [201, 40] on input "Search for a job title, company or other keywords" at bounding box center [312, 42] width 327 height 14
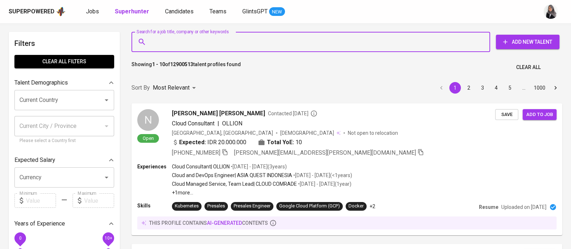
paste input "| muhfauziazhar@gmail.com |"
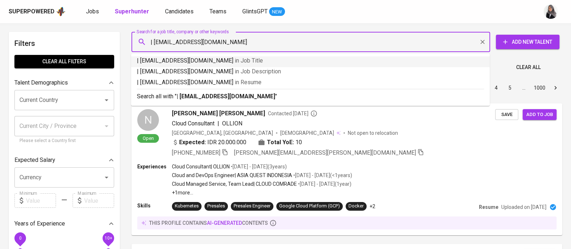
click at [153, 41] on input "| muhfauziazhar@gmail.com" at bounding box center [312, 42] width 327 height 14
type input "muhfauziazhar@gmail.com"
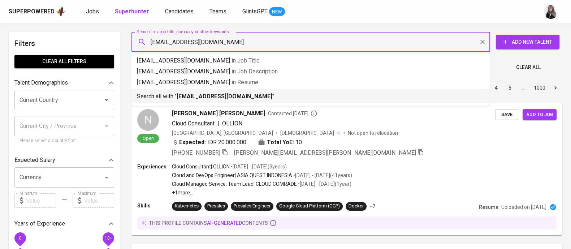
click at [293, 102] on li "Search all with " muhfauziazhar@gmail.com "" at bounding box center [310, 96] width 359 height 14
click at [293, 99] on div "Sort By Most Relevant MOST_RELEVANT 1 2 3 4 5 … 1000" at bounding box center [347, 88] width 440 height 22
click at [249, 95] on div "Sort By Most Relevant MOST_RELEVANT 1 2 3 4 5 … 1000" at bounding box center [347, 88] width 440 height 22
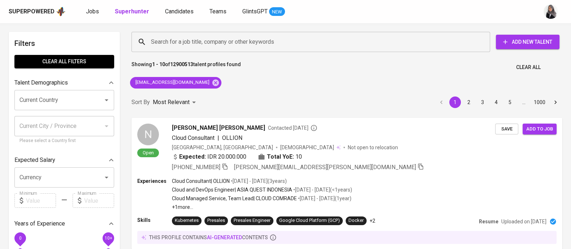
click at [373, 97] on div "Sort By Most Relevant MOST_RELEVANT 1 2 3 4 5 … 1000" at bounding box center [347, 102] width 440 height 22
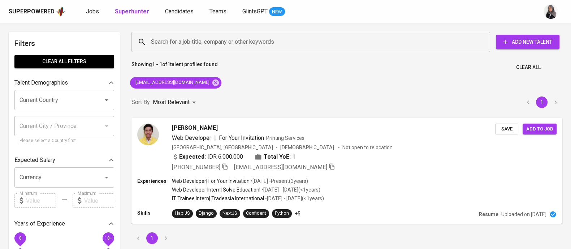
scroll to position [20, 0]
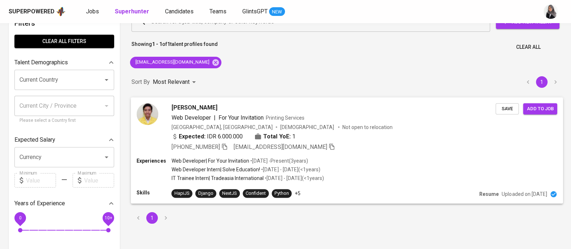
click at [379, 167] on div "Experiences Web Developer | For Your Invitation • Jan 2022 - Present ( 3 years …" at bounding box center [347, 170] width 421 height 26
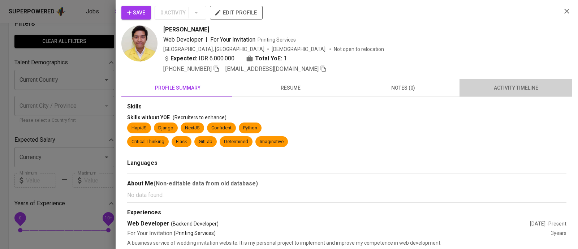
click at [518, 83] on span "activity timeline" at bounding box center [516, 87] width 104 height 9
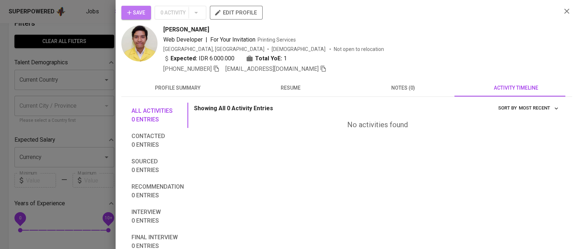
click at [131, 11] on icon "button" at bounding box center [129, 12] width 7 height 7
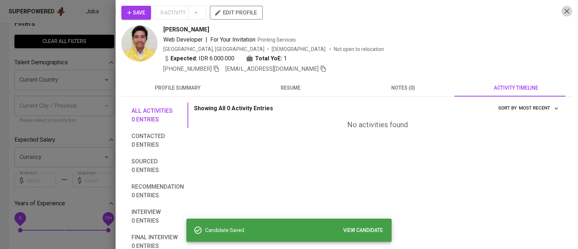
click at [563, 14] on icon "button" at bounding box center [567, 11] width 9 height 9
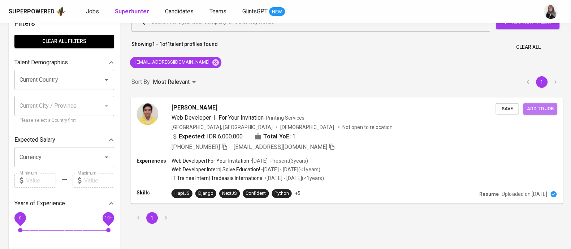
click at [535, 113] on button "Add to job" at bounding box center [540, 108] width 34 height 11
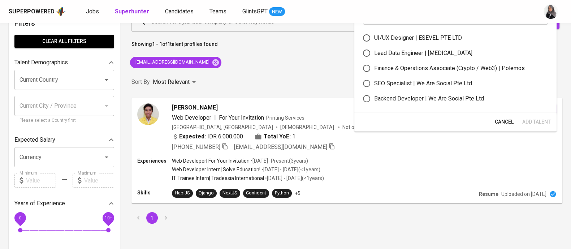
scroll to position [0, 0]
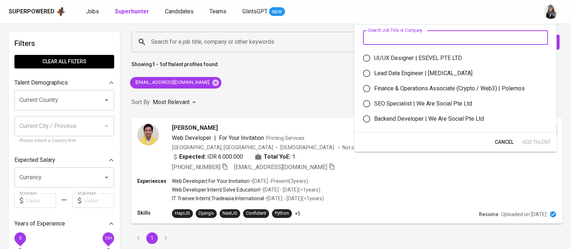
click at [402, 34] on input "text" at bounding box center [455, 37] width 185 height 14
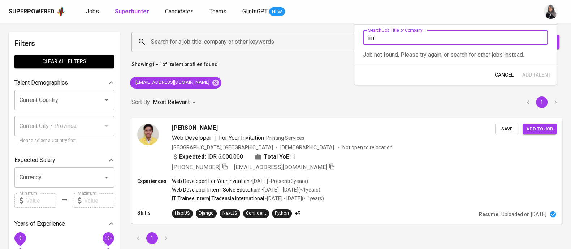
type input "i"
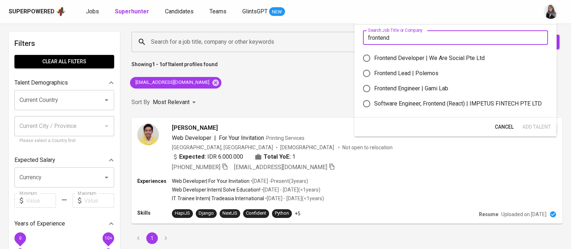
type input "frontend"
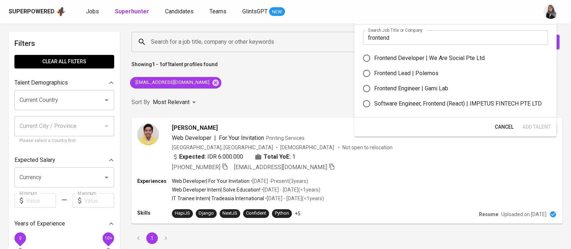
click at [414, 101] on div "Software Engineer, Frontend (React) | IMPETUS FINTECH PTE LTD" at bounding box center [458, 103] width 168 height 9
click at [374, 101] on input "Software Engineer, Frontend (React) | IMPETUS FINTECH PTE LTD" at bounding box center [366, 103] width 15 height 15
radio input "true"
click at [532, 122] on button "Add Talent" at bounding box center [537, 126] width 34 height 13
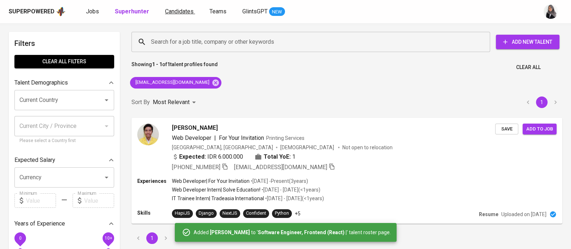
click at [182, 9] on span "Candidates" at bounding box center [179, 11] width 29 height 7
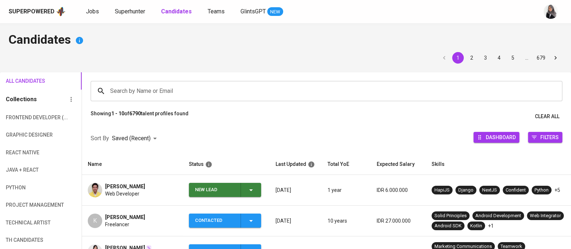
scroll to position [132, 0]
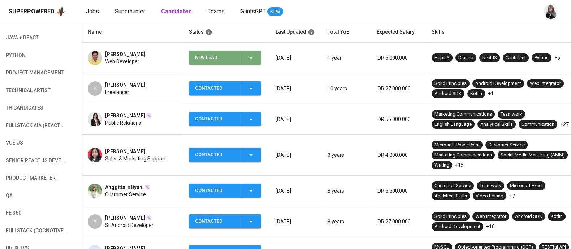
click at [254, 60] on icon "button" at bounding box center [251, 57] width 9 height 9
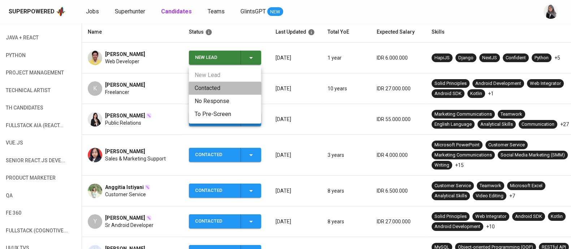
click at [221, 83] on li "Contacted" at bounding box center [225, 88] width 72 height 13
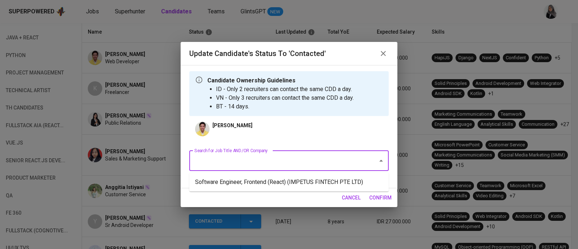
click at [337, 160] on input "Search for Job Title AND/OR Company" at bounding box center [279, 161] width 173 height 14
click at [352, 180] on li "Software Engineer, Frontend (React) (IMPETUS FINTECH PTE LTD)" at bounding box center [288, 182] width 199 height 13
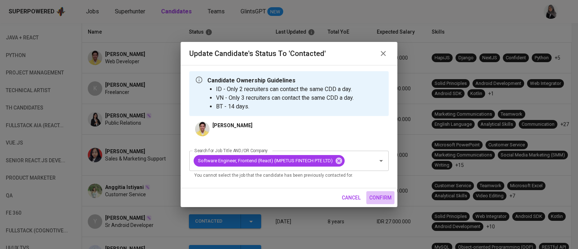
click at [378, 193] on span "confirm" at bounding box center [380, 197] width 22 height 9
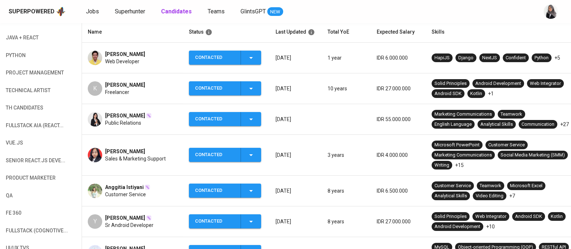
click at [412, 19] on div "Superpowered Jobs Superhunter Candidates Teams GlintsGPT NEW" at bounding box center [285, 11] width 571 height 23
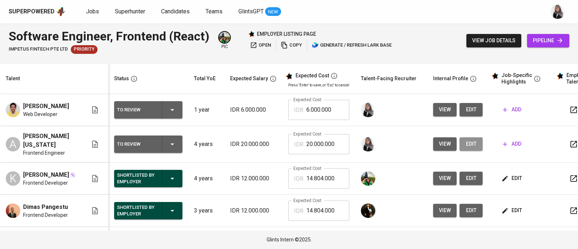
click at [470, 148] on span "edit" at bounding box center [471, 143] width 12 height 9
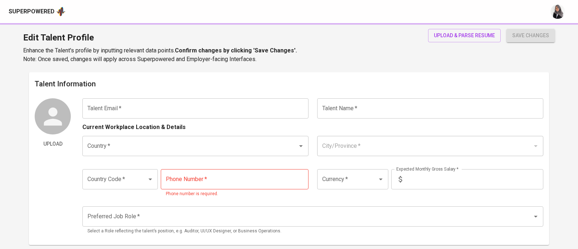
type input "[EMAIL_ADDRESS][DOMAIN_NAME]"
type input "[PERSON_NAME] [US_STATE]"
type input "[GEOGRAPHIC_DATA]"
type input "[GEOGRAPHIC_DATA], DI [GEOGRAPHIC_DATA]"
type input "+62"
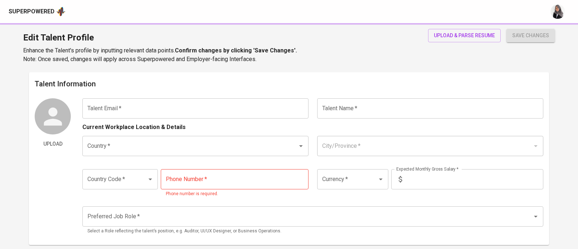
type input "[PHONE_NUMBER]"
type input "IDR"
type input "Frontend Developer"
radio input "true"
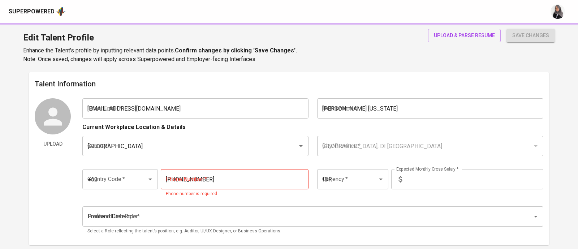
type input "4"
type input "Immediately Available"
type input "[URL][DOMAIN_NAME]"
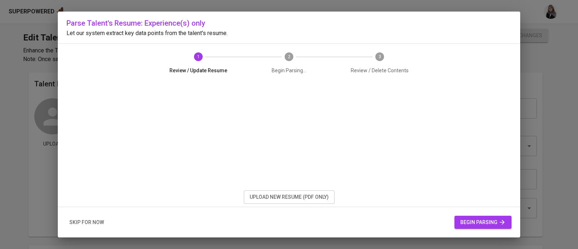
scroll to position [51, 0]
click at [486, 225] on span "begin parsing" at bounding box center [483, 222] width 46 height 9
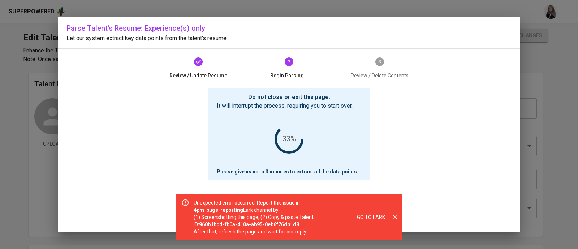
click at [393, 127] on div "Do not close or exit this page. It will interrupt the process, requiring you to…" at bounding box center [288, 160] width 445 height 145
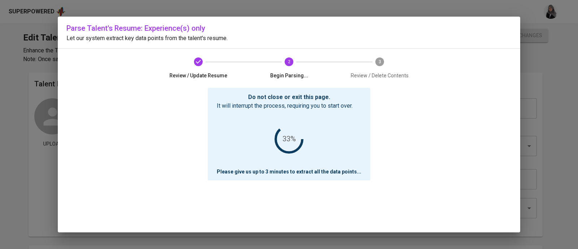
click at [416, 81] on div "Review / Update Resume 2 Begin Parsing... 3 Review / Delete Contents" at bounding box center [289, 68] width 289 height 39
click at [423, 142] on div "Do not close or exit this page. It will interrupt the process, requiring you to…" at bounding box center [288, 160] width 445 height 145
click at [552, 147] on div "Parse Talent's Resume: Experience(s) only Let our system extract key data point…" at bounding box center [289, 124] width 578 height 249
click at [438, 149] on div "Do not close or exit this page. It will interrupt the process, requiring you to…" at bounding box center [288, 160] width 445 height 145
click at [400, 51] on div "Review / Update Resume 2 Begin Parsing... 3 Review / Delete Contents" at bounding box center [289, 68] width 289 height 39
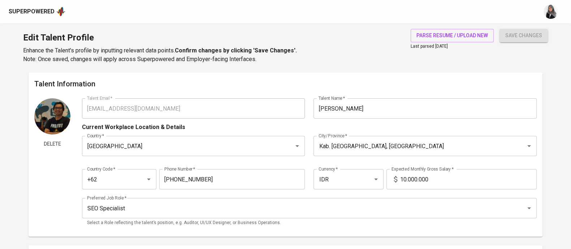
click at [367, 53] on div "Edit Talent Profile Enhance the Talent's profile by inputting relevant data poi…" at bounding box center [285, 47] width 571 height 49
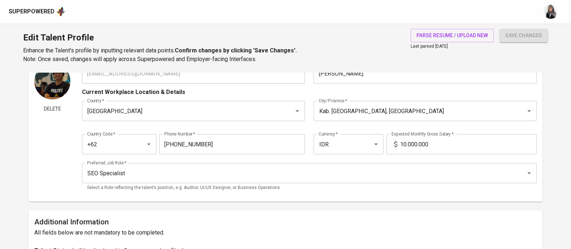
scroll to position [37, 0]
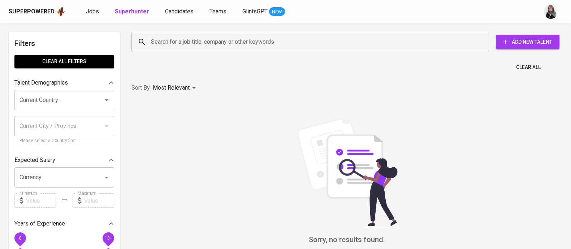
click at [95, 11] on span "Jobs" at bounding box center [92, 11] width 13 height 7
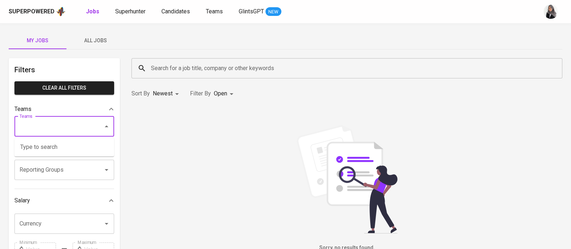
click at [43, 124] on input "Teams" at bounding box center [54, 127] width 73 height 14
click at [94, 44] on span "All Jobs" at bounding box center [95, 40] width 49 height 9
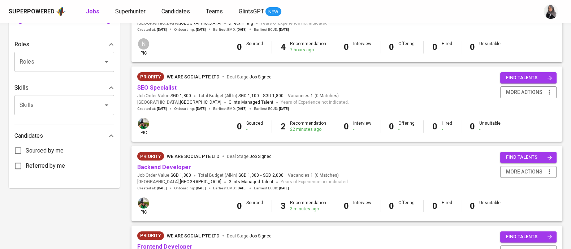
scroll to position [279, 0]
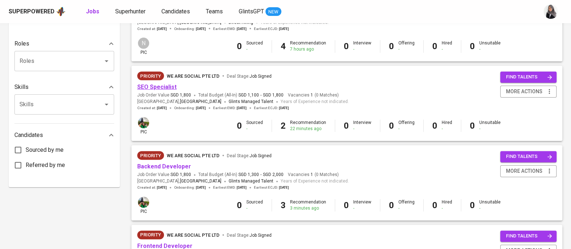
click at [165, 84] on link "SEO Specialist" at bounding box center [156, 86] width 39 height 7
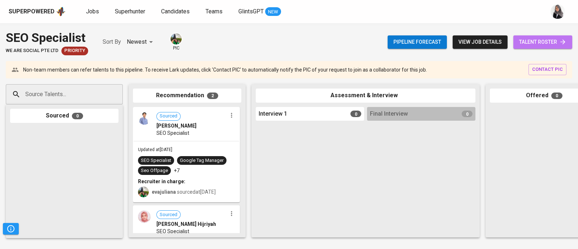
click at [545, 41] on span "talent roster" at bounding box center [542, 42] width 47 height 9
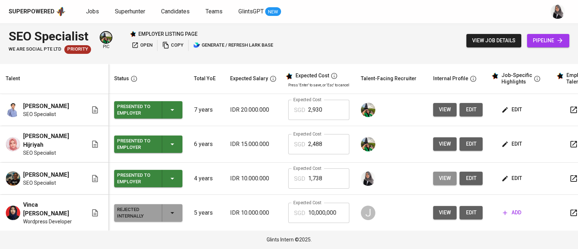
click at [439, 174] on span "view" at bounding box center [445, 178] width 12 height 9
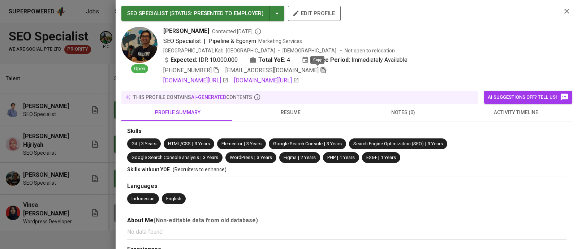
click at [321, 73] on icon "button" at bounding box center [323, 70] width 5 height 6
click at [563, 13] on icon "button" at bounding box center [567, 11] width 9 height 9
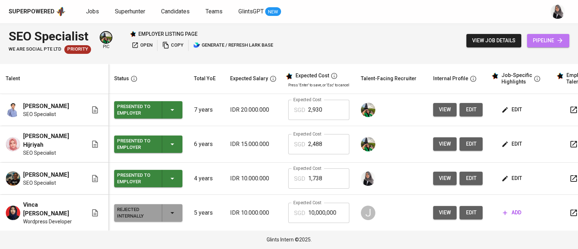
click at [554, 40] on span "pipeline" at bounding box center [548, 40] width 31 height 9
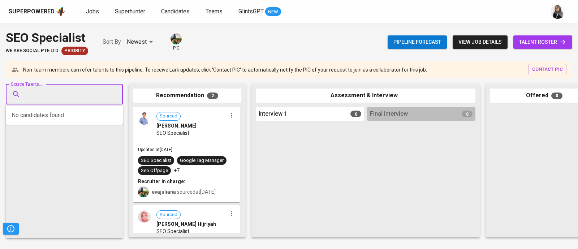
click at [49, 92] on input "Source Talents..." at bounding box center [61, 94] width 76 height 14
paste input "ermanuazizulhakim3@gmail.com"
type input "ermanuazizulhakim3@gmail.com"
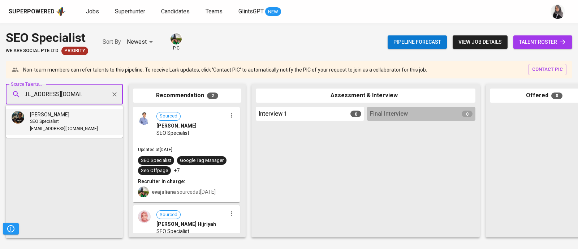
click at [39, 120] on span "SEO Specialist" at bounding box center [44, 121] width 29 height 7
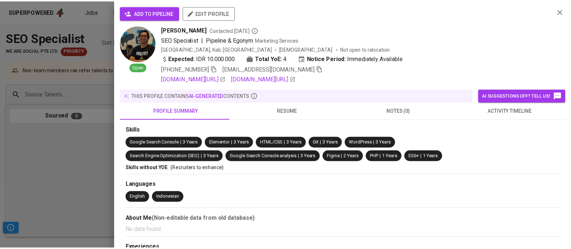
scroll to position [0, 0]
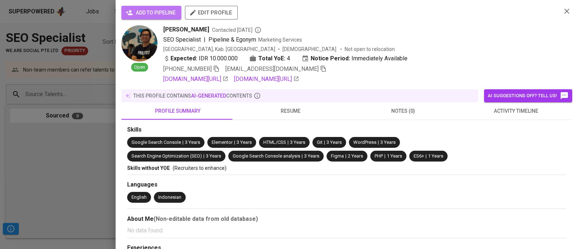
click at [160, 12] on span "add to pipeline" at bounding box center [151, 12] width 48 height 9
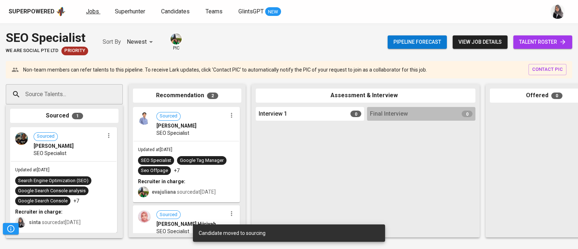
click at [89, 11] on span "Jobs" at bounding box center [92, 11] width 13 height 7
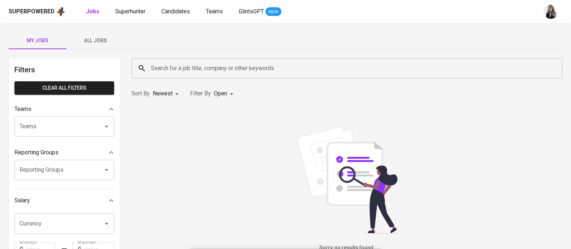
click at [93, 40] on span "All Jobs" at bounding box center [95, 40] width 49 height 9
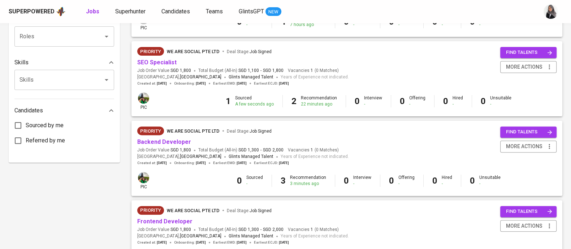
scroll to position [366, 0]
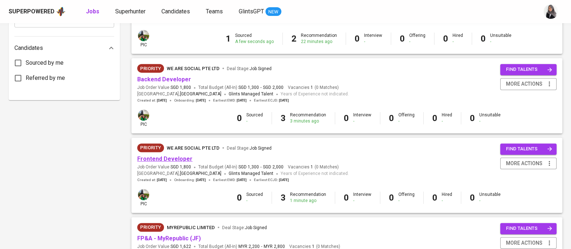
click at [165, 156] on link "Frontend Developer" at bounding box center [164, 158] width 55 height 7
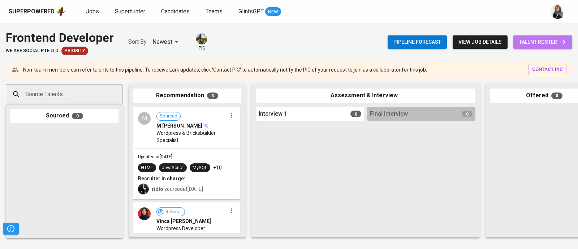
click at [557, 39] on span "talent roster" at bounding box center [542, 42] width 47 height 9
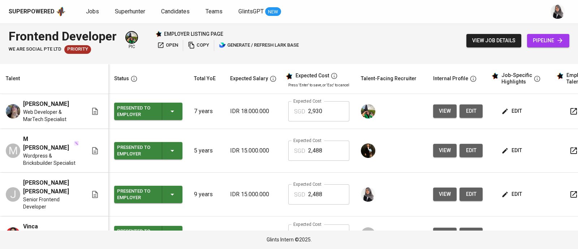
scroll to position [9, 0]
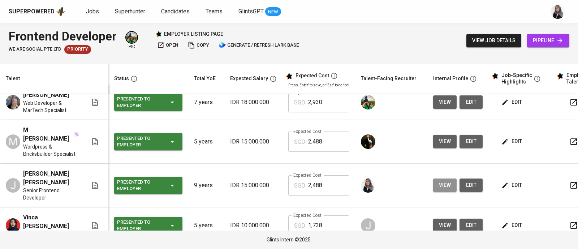
click at [444, 181] on span "view" at bounding box center [445, 185] width 12 height 9
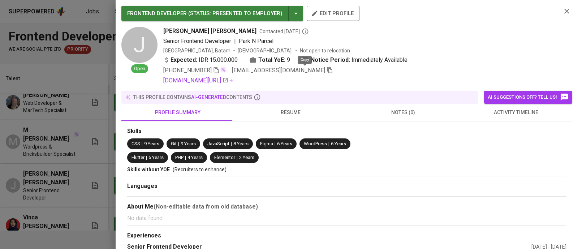
click at [327, 70] on icon "button" at bounding box center [330, 70] width 7 height 7
click at [563, 10] on icon "button" at bounding box center [567, 11] width 9 height 9
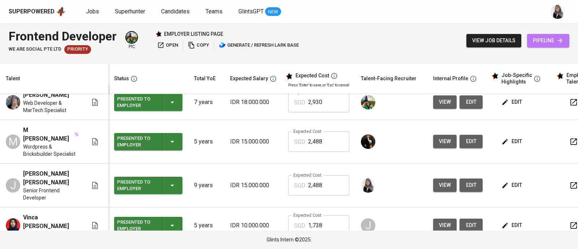
click at [543, 40] on span "pipeline" at bounding box center [548, 40] width 31 height 9
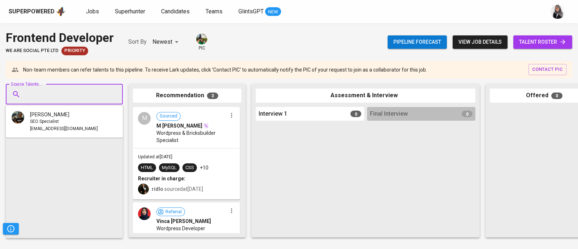
click at [70, 95] on input "Source Talents..." at bounding box center [61, 94] width 76 height 14
paste input "juliandamass@gmail.com"
type input "juliandamass@gmail.com"
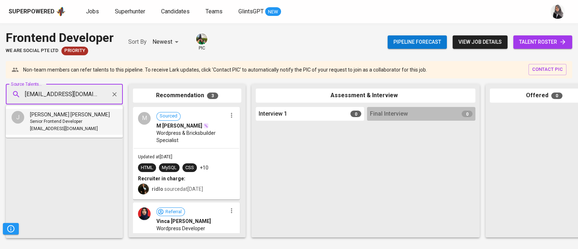
click at [64, 118] on span "Senior Frontend Developer" at bounding box center [56, 121] width 52 height 7
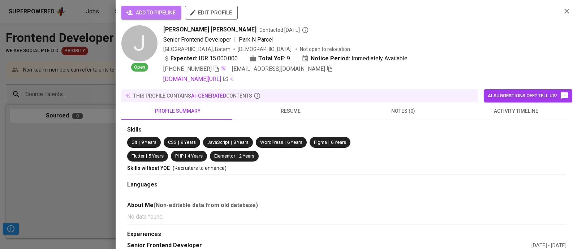
click at [137, 11] on span "add to pipeline" at bounding box center [151, 12] width 48 height 9
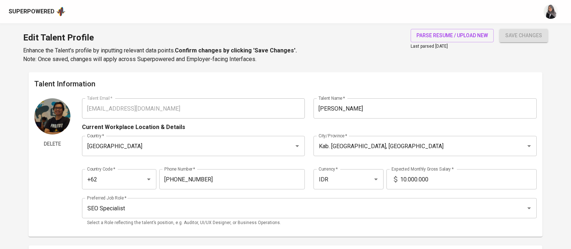
scroll to position [37, 0]
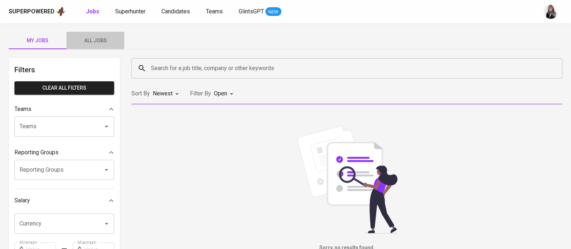
click at [96, 41] on span "All Jobs" at bounding box center [95, 40] width 49 height 9
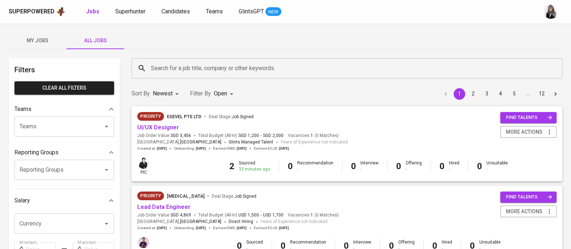
click at [181, 71] on input "Search for a job title, company or other keywords" at bounding box center [348, 68] width 399 height 14
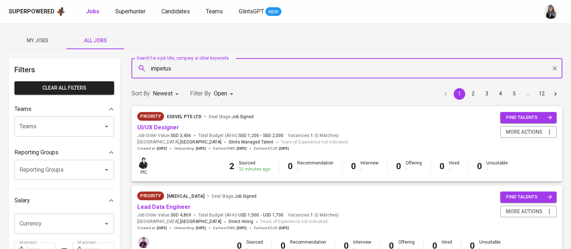
type input "impetus"
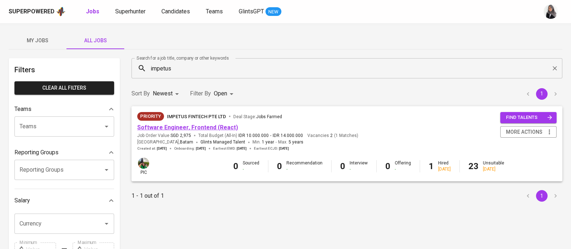
click at [219, 124] on link "Software Engineer, Frontend (React)" at bounding box center [187, 127] width 101 height 7
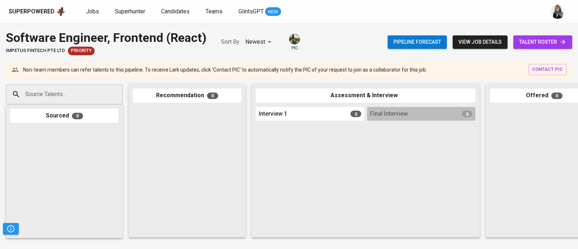
click at [379, 11] on div "Superpowered Jobs Superhunter Candidates Teams GlintsGPT NEW" at bounding box center [278, 11] width 538 height 11
click at [535, 46] on link "talent roster" at bounding box center [542, 41] width 59 height 13
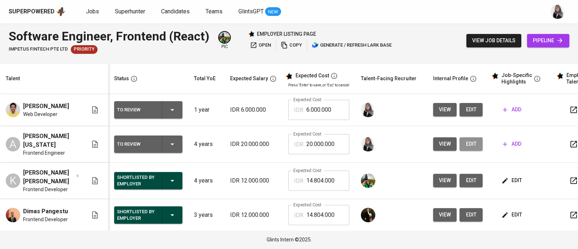
click at [465, 145] on span "edit" at bounding box center [471, 143] width 12 height 9
click at [470, 111] on span "edit" at bounding box center [471, 109] width 12 height 9
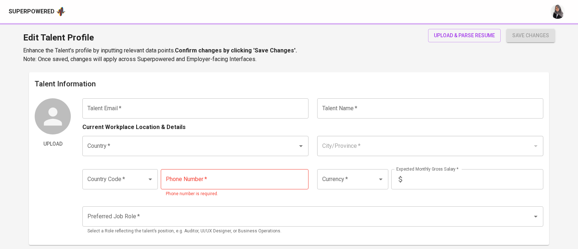
type input "[EMAIL_ADDRESS][DOMAIN_NAME]"
type input "[PERSON_NAME] [US_STATE]"
type input "[GEOGRAPHIC_DATA]"
type input "[GEOGRAPHIC_DATA], DI [GEOGRAPHIC_DATA]"
type input "+62"
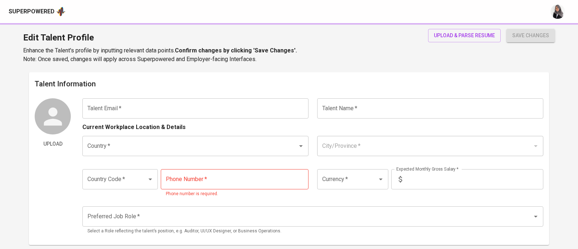
type input "[PHONE_NUMBER]"
type input "IDR"
type input "Frontend Developer"
radio input "true"
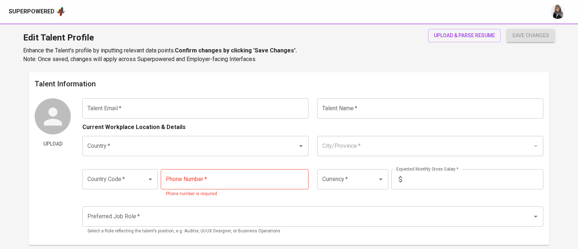
type input "4"
type input "Immediately Available"
type input "[URL][DOMAIN_NAME]"
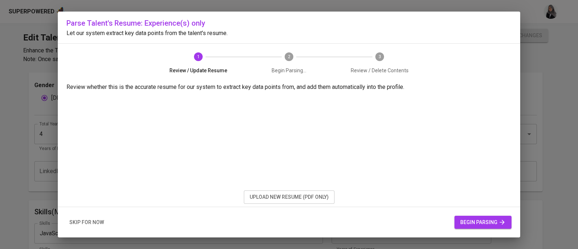
scroll to position [243, 0]
click at [477, 224] on span "begin parsing" at bounding box center [483, 222] width 46 height 9
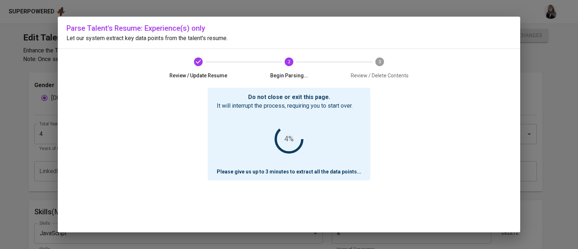
click at [427, 146] on div "Do not close or exit this page. It will interrupt the process, requiring you to…" at bounding box center [288, 160] width 445 height 145
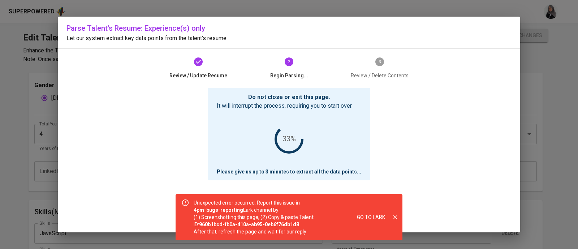
click at [456, 125] on div "Do not close or exit this page. It will interrupt the process, requiring you to…" at bounding box center [288, 160] width 445 height 145
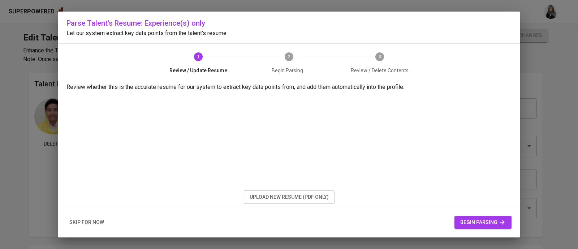
click at [367, 18] on h6 "Parse Talent's Resume: Experience(s) only" at bounding box center [288, 23] width 445 height 12
click at [433, 43] on hr at bounding box center [289, 43] width 462 height 0
click at [469, 63] on div "Parse Talent's Resume: Experience(s) only Let our system extract key data point…" at bounding box center [289, 125] width 462 height 226
click at [467, 50] on div "Parse Talent's Resume: Experience(s) only Let our system extract key data point…" at bounding box center [289, 125] width 462 height 226
click at [447, 55] on div "Parse Talent's Resume: Experience(s) only Let our system extract key data point…" at bounding box center [289, 125] width 462 height 226
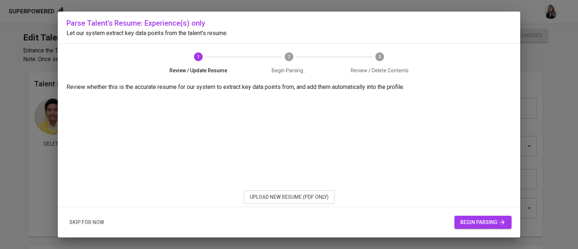
click at [457, 61] on div "Parse Talent's Resume: Experience(s) only Let our system extract key data point…" at bounding box center [289, 125] width 462 height 226
click at [0, 188] on div "Parse Talent's Resume: Experience(s) only Let our system extract key data point…" at bounding box center [289, 124] width 578 height 249
click at [80, 220] on span "skip for now" at bounding box center [86, 222] width 35 height 9
